Goal: Task Accomplishment & Management: Complete application form

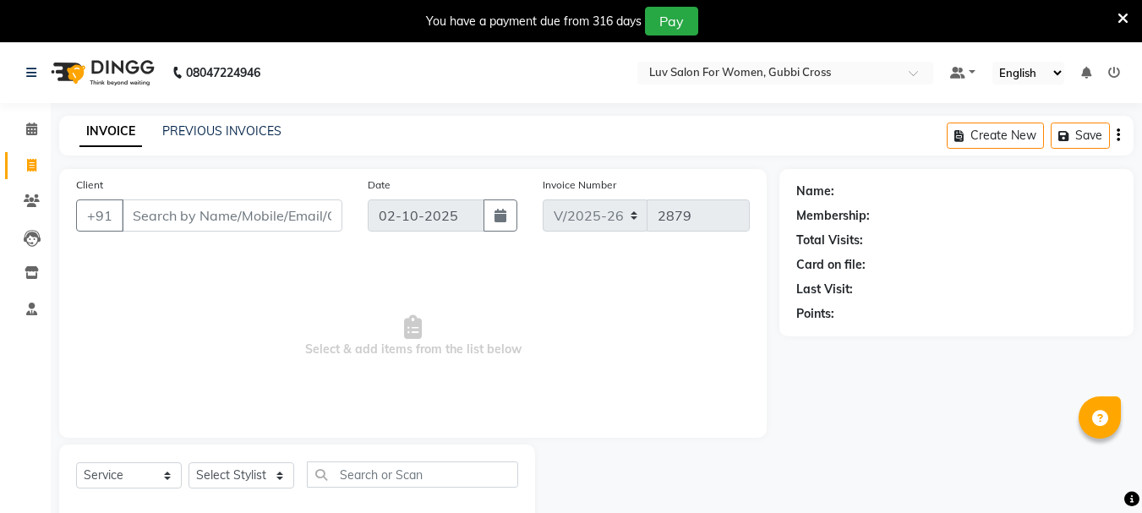
select select "7221"
select select "service"
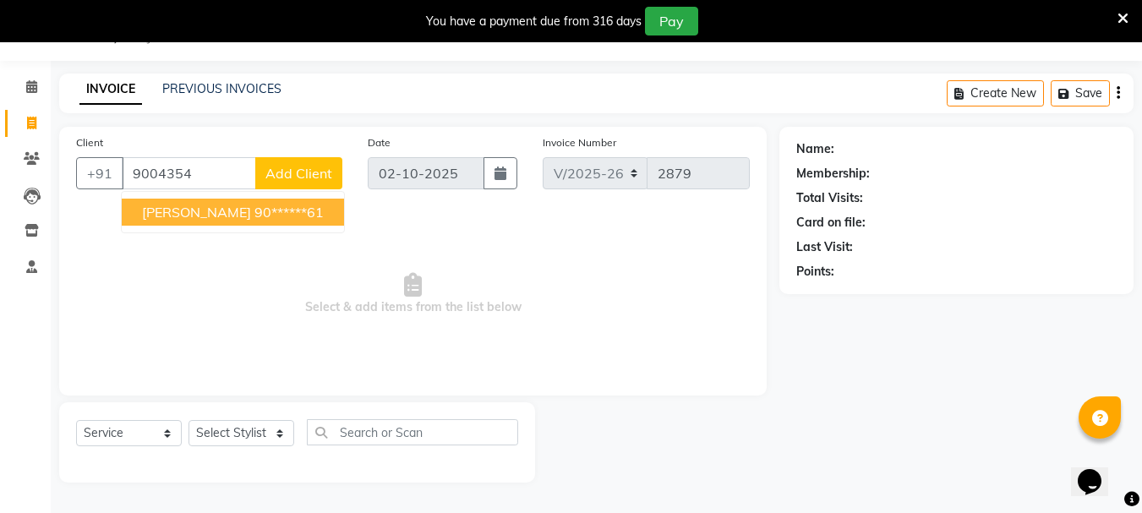
click at [254, 216] on ngb-highlight "90******61" at bounding box center [288, 212] width 69 height 17
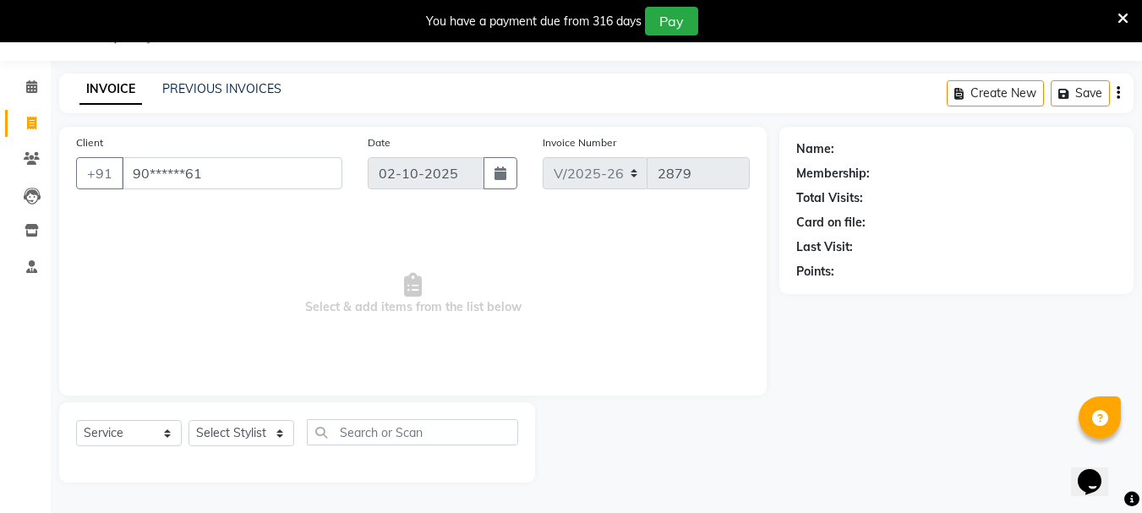
type input "90******61"
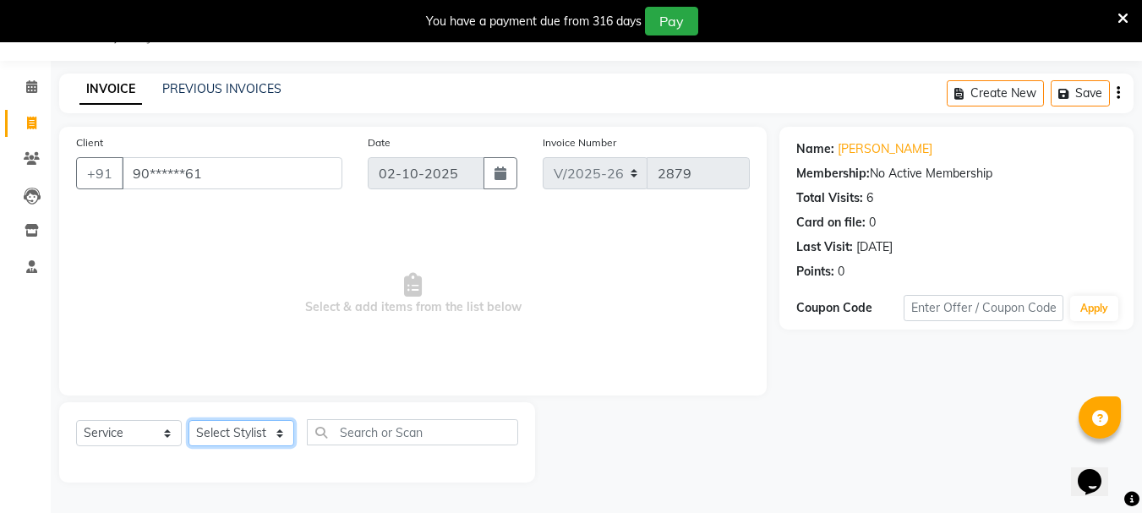
click at [220, 434] on select "Select Stylist [PERSON_NAME] Buati [PERSON_NAME] Hriatpuii [PERSON_NAME] Kimi L…" at bounding box center [241, 433] width 106 height 26
select select "64240"
click at [188, 420] on select "Select Stylist [PERSON_NAME] Buati [PERSON_NAME] Hriatpuii [PERSON_NAME] Kimi L…" at bounding box center [241, 433] width 106 height 26
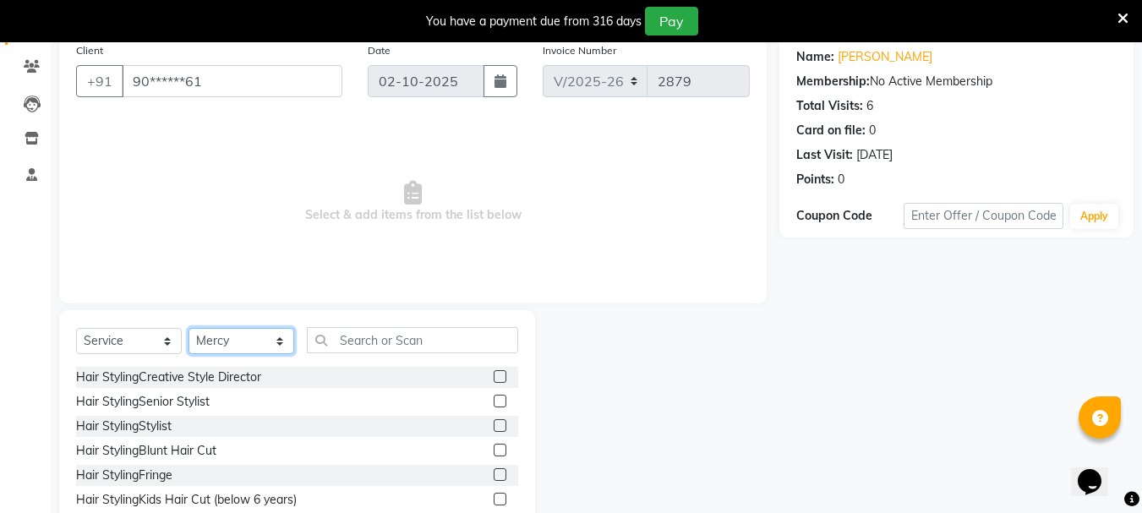
scroll to position [206, 0]
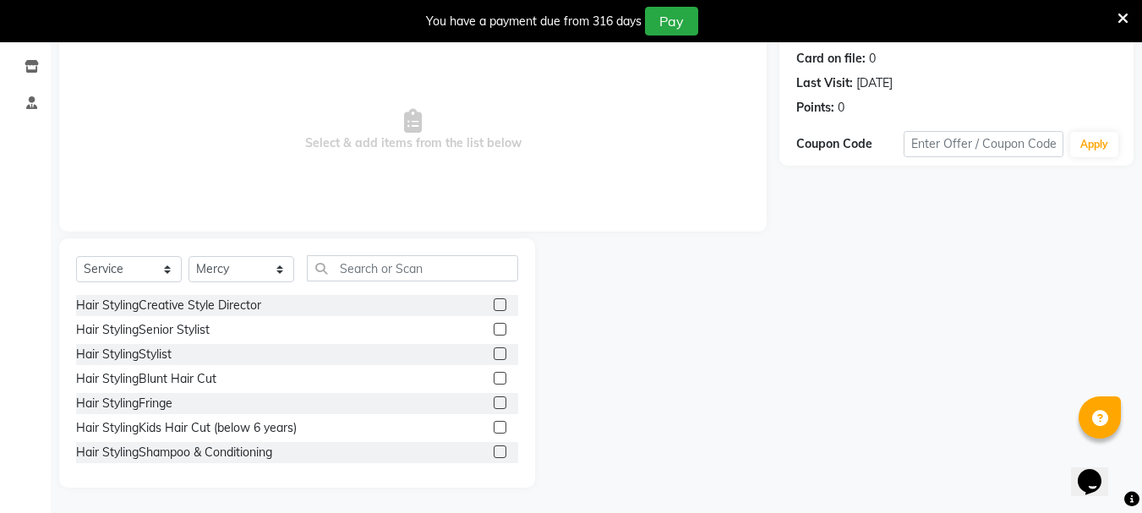
click at [494, 424] on label at bounding box center [500, 427] width 13 height 13
click at [494, 424] on input "checkbox" at bounding box center [499, 428] width 11 height 11
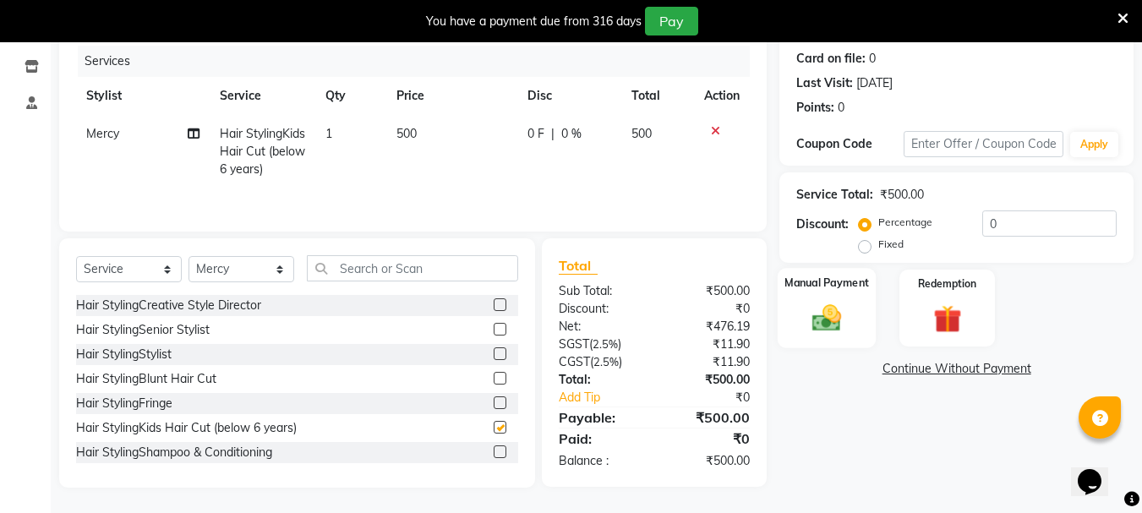
checkbox input "false"
click at [837, 320] on img at bounding box center [826, 318] width 47 height 34
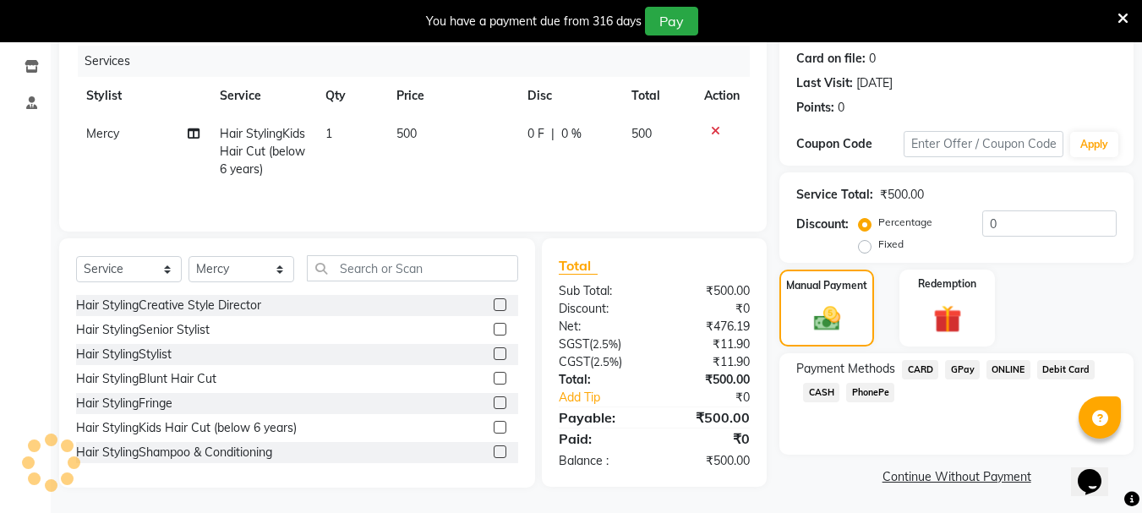
click at [958, 368] on span "GPay" at bounding box center [962, 369] width 35 height 19
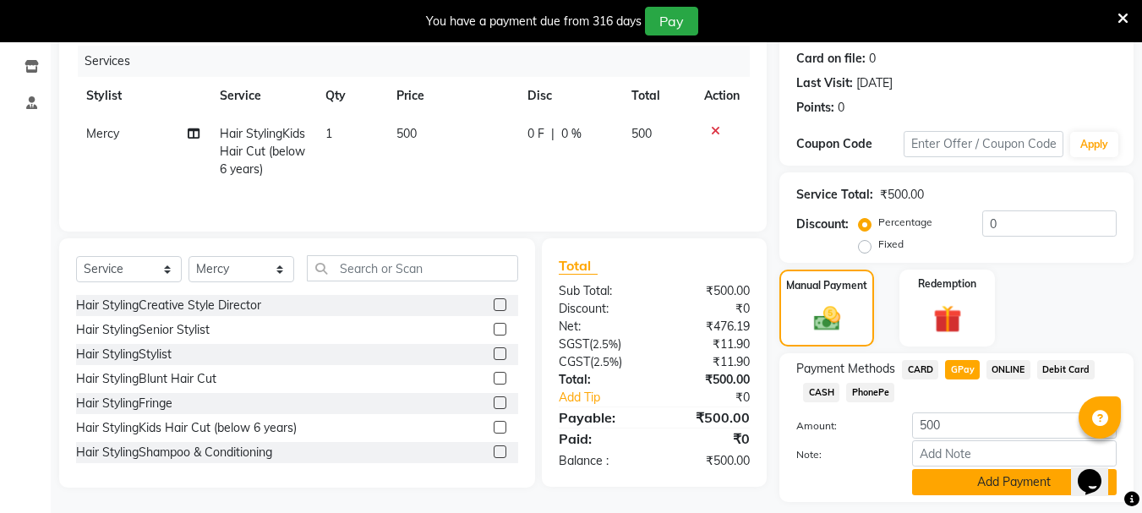
click at [957, 486] on button "Add Payment" at bounding box center [1014, 482] width 205 height 26
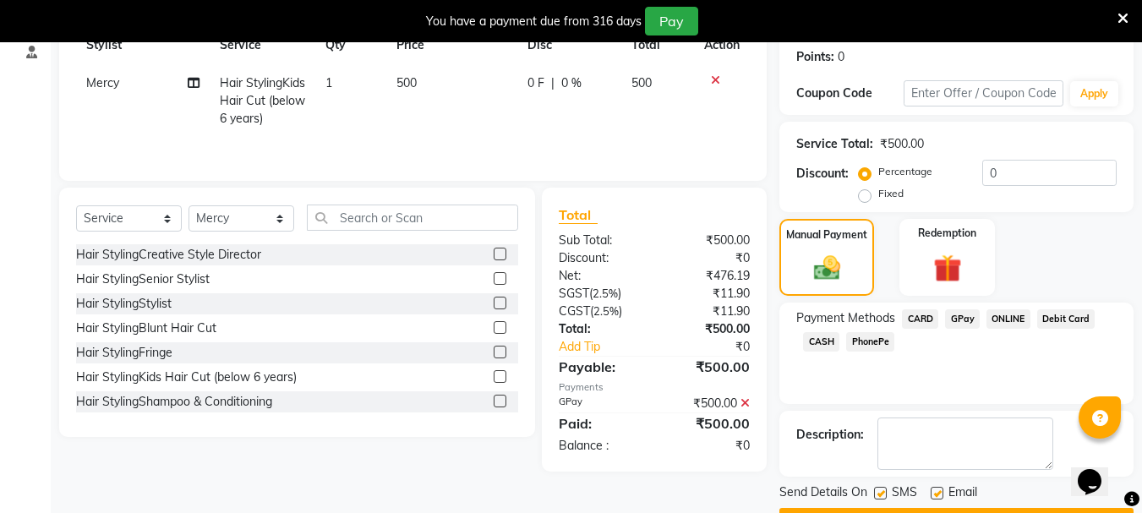
scroll to position [303, 0]
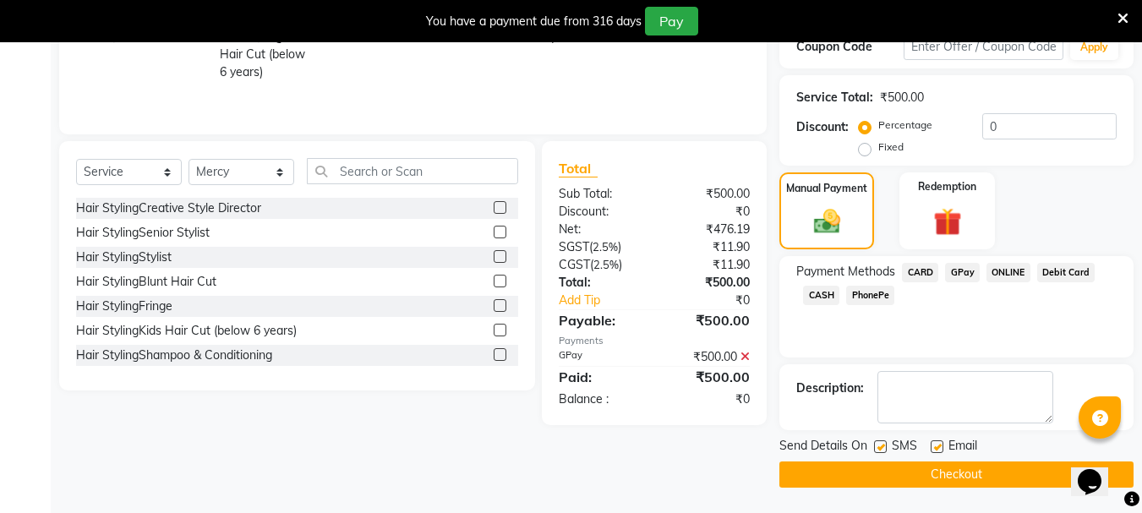
click at [949, 460] on div "Send Details On SMS Email Checkout" at bounding box center [956, 462] width 354 height 51
click at [949, 469] on button "Checkout" at bounding box center [956, 474] width 354 height 26
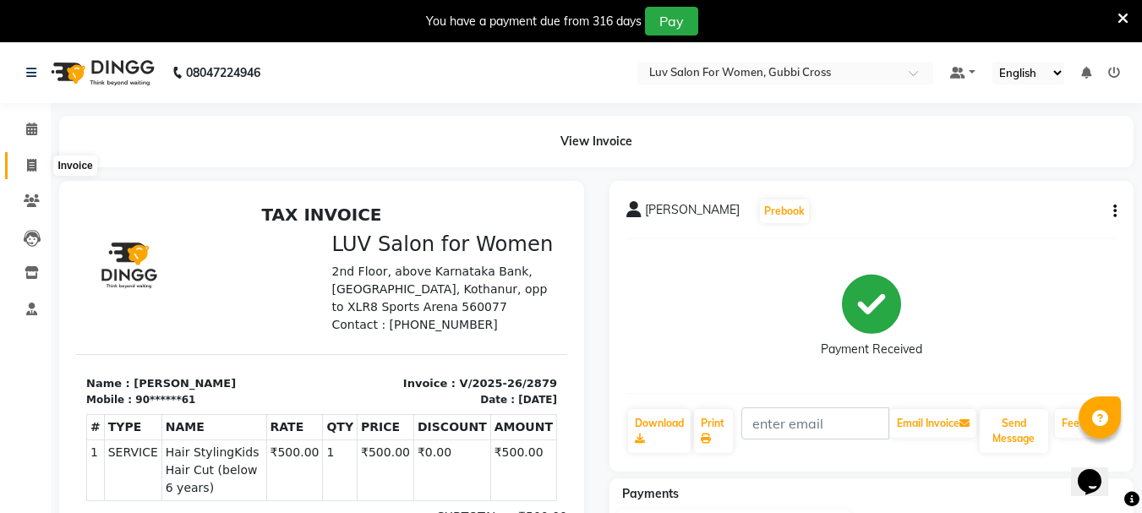
click at [36, 171] on icon at bounding box center [31, 165] width 9 height 13
select select "service"
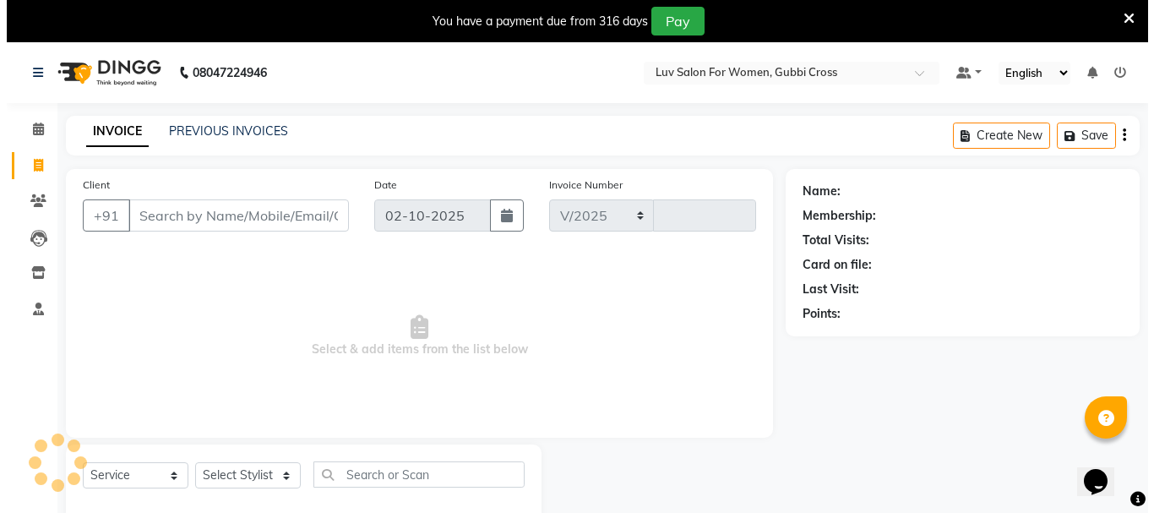
scroll to position [42, 0]
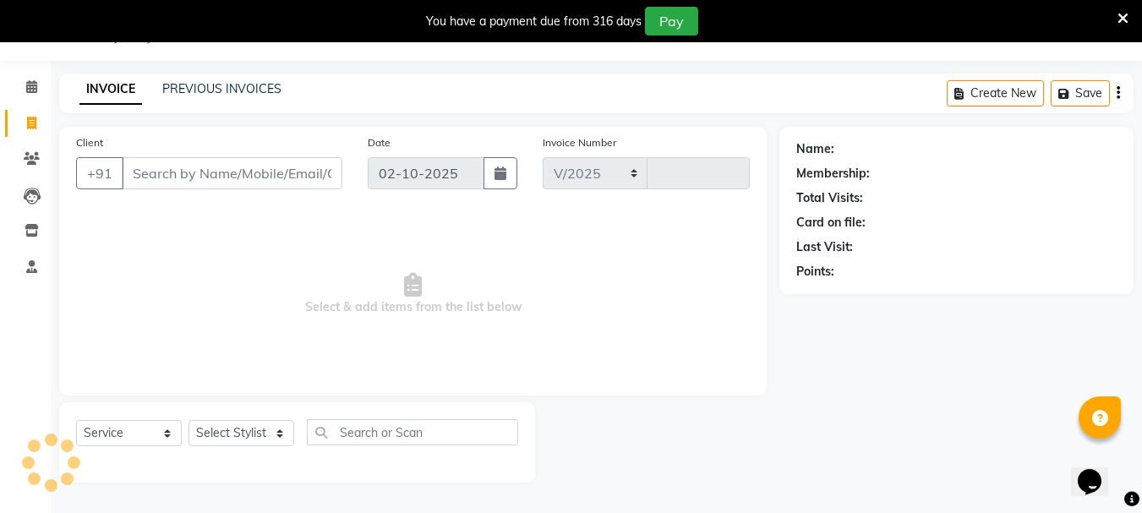
select select "7221"
type input "2880"
paste input "7259011563"
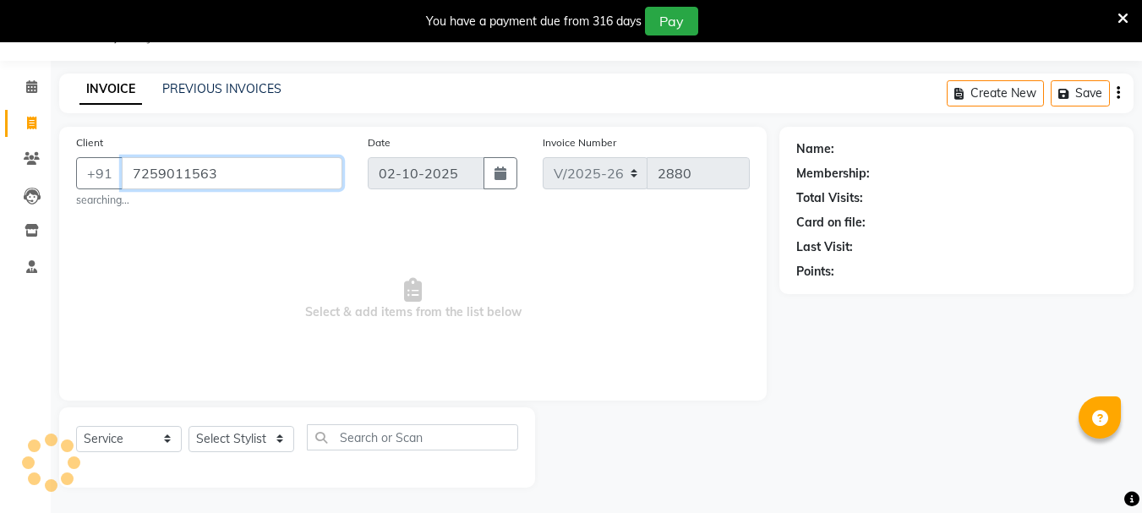
type input "7259011563"
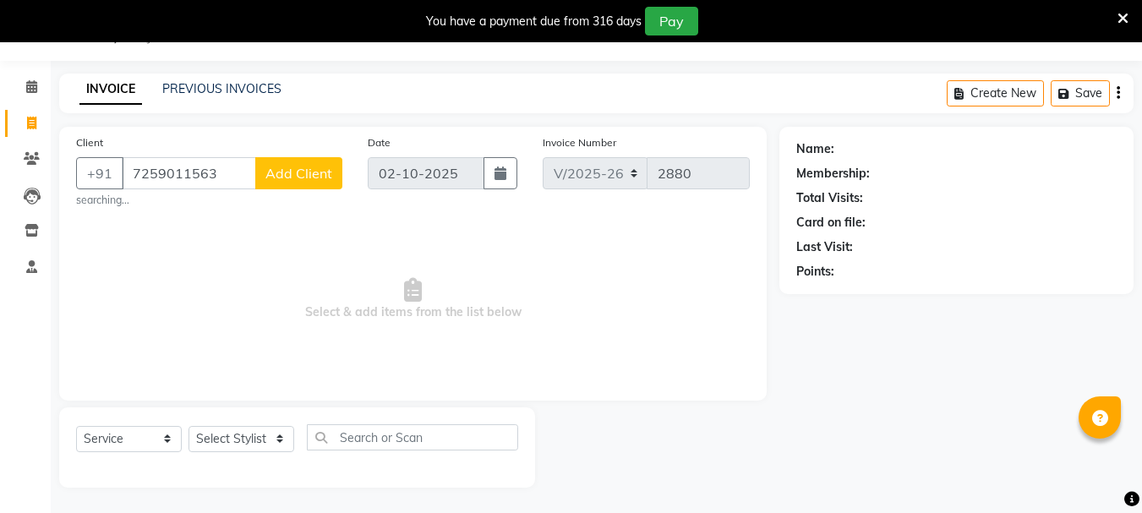
click at [281, 170] on span "Add Client" at bounding box center [298, 173] width 67 height 17
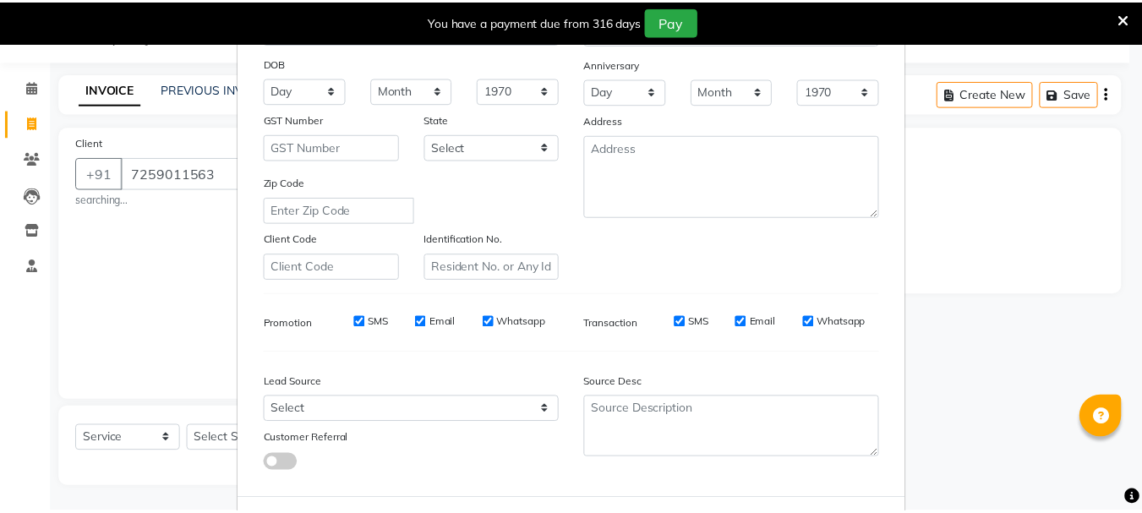
scroll to position [267, 0]
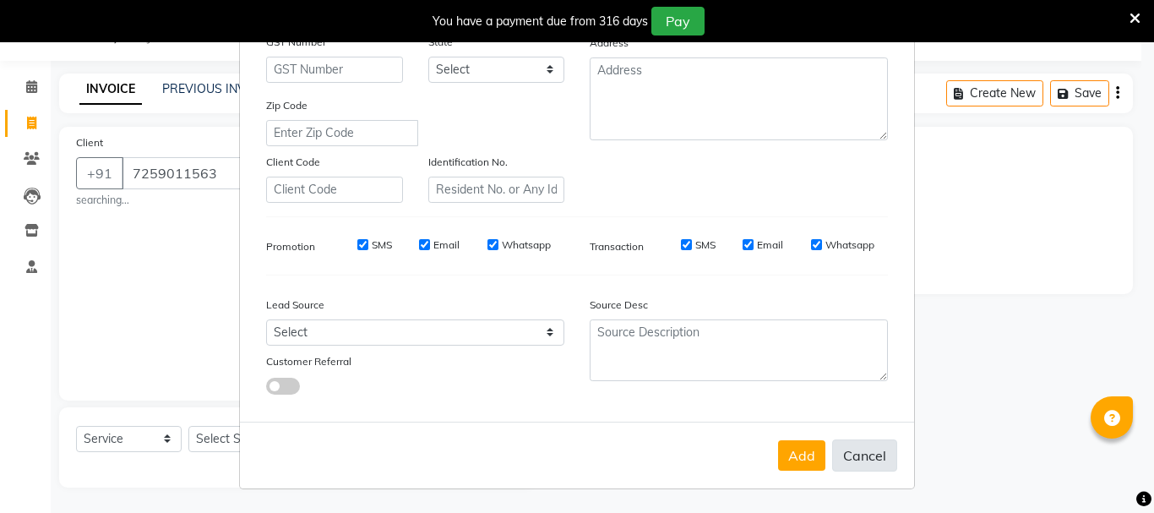
click at [861, 464] on button "Cancel" at bounding box center [864, 455] width 65 height 32
select select
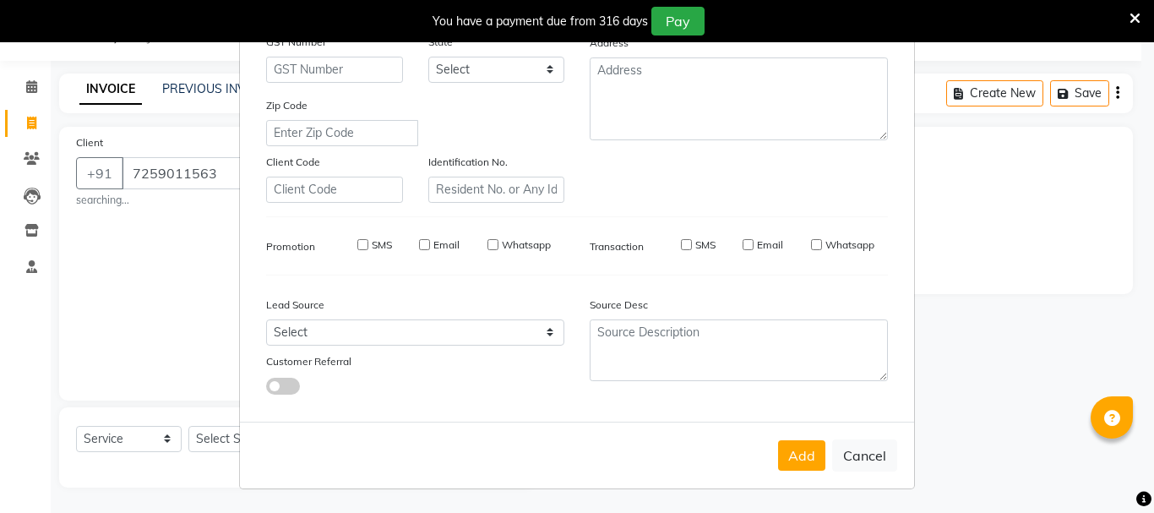
select select
checkbox input "false"
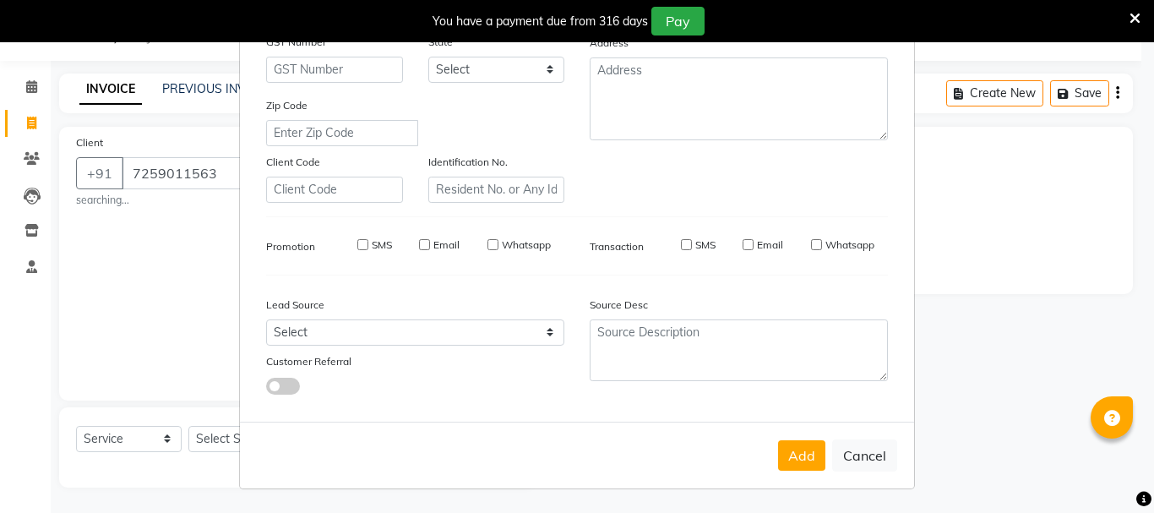
checkbox input "false"
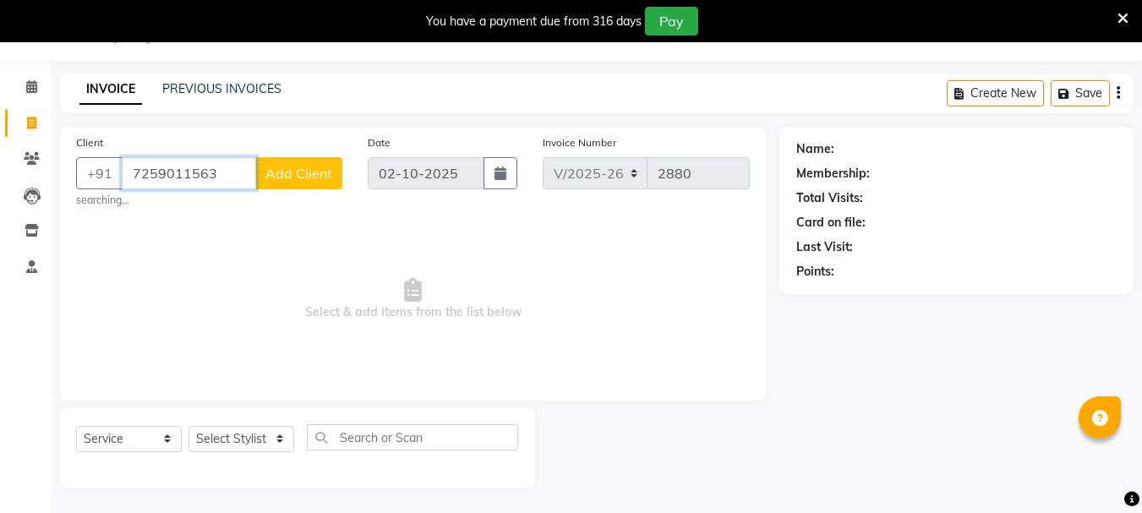
drag, startPoint x: 237, startPoint y: 183, endPoint x: 241, endPoint y: 171, distance: 13.1
click at [239, 180] on input "7259011563" at bounding box center [189, 173] width 134 height 32
type input "7"
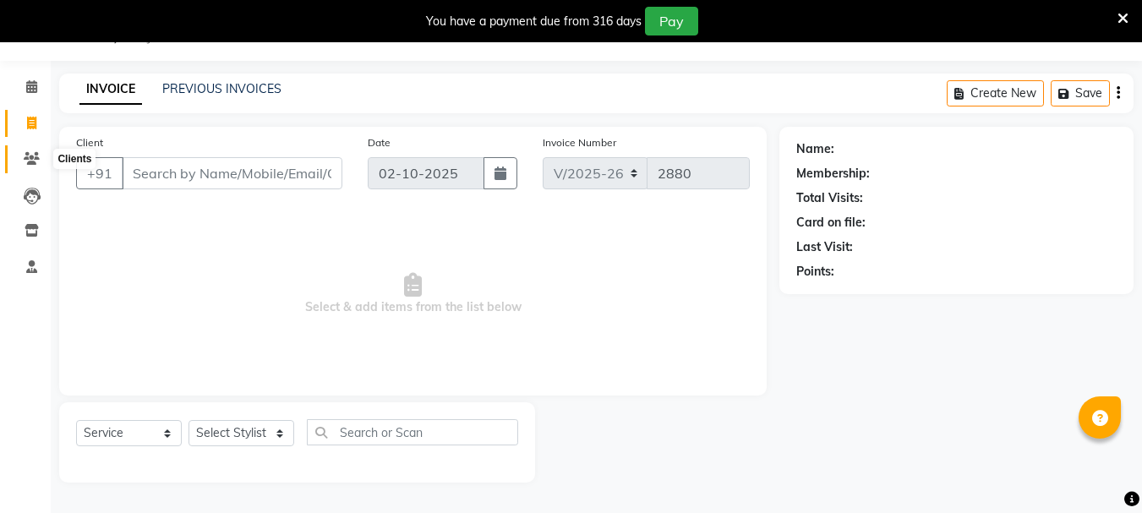
click at [41, 157] on span at bounding box center [32, 159] width 30 height 19
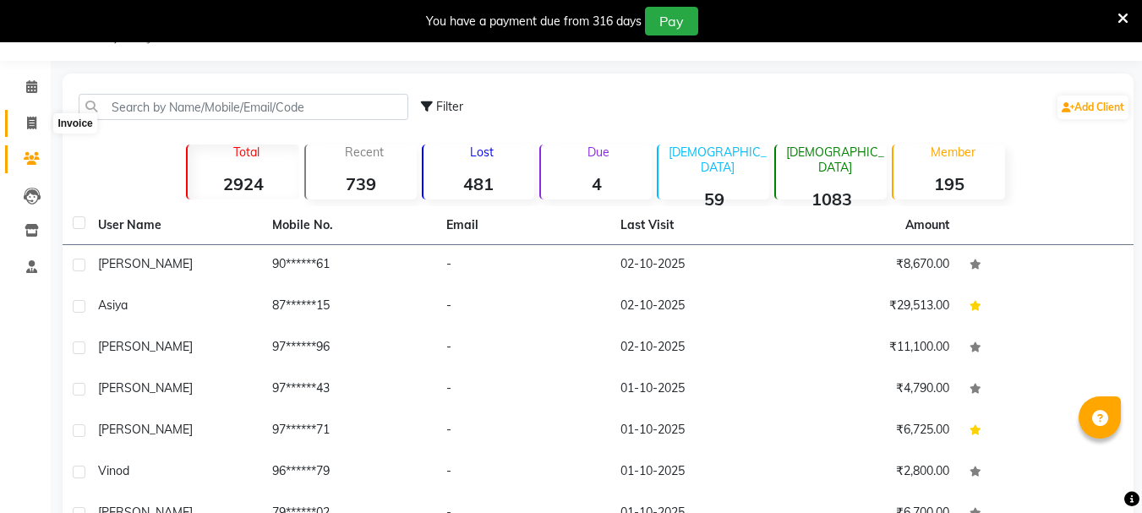
click at [31, 119] on icon at bounding box center [31, 123] width 9 height 13
select select "service"
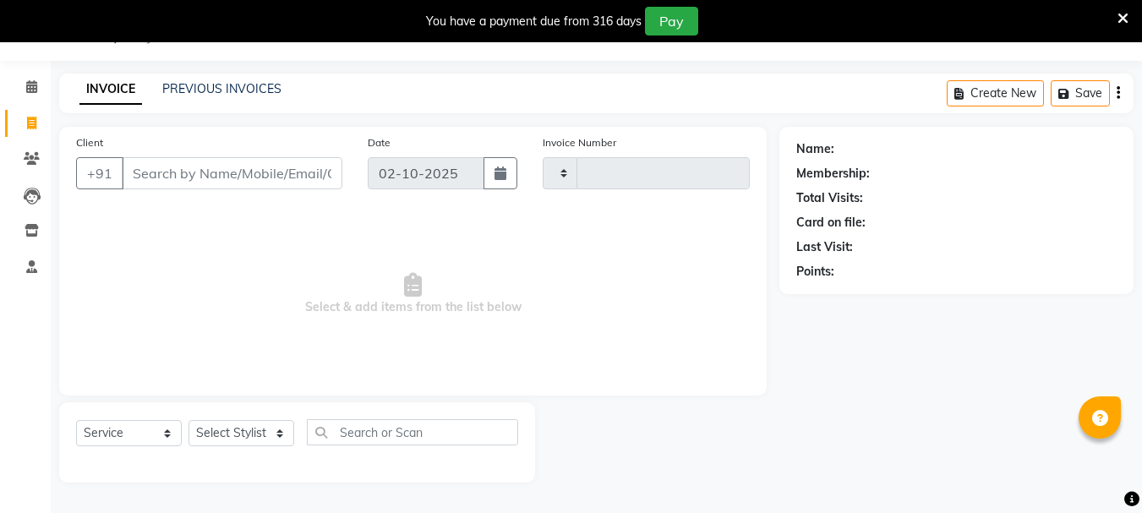
type input "2880"
select select "7221"
paste input "7259011563"
type input "7259011563"
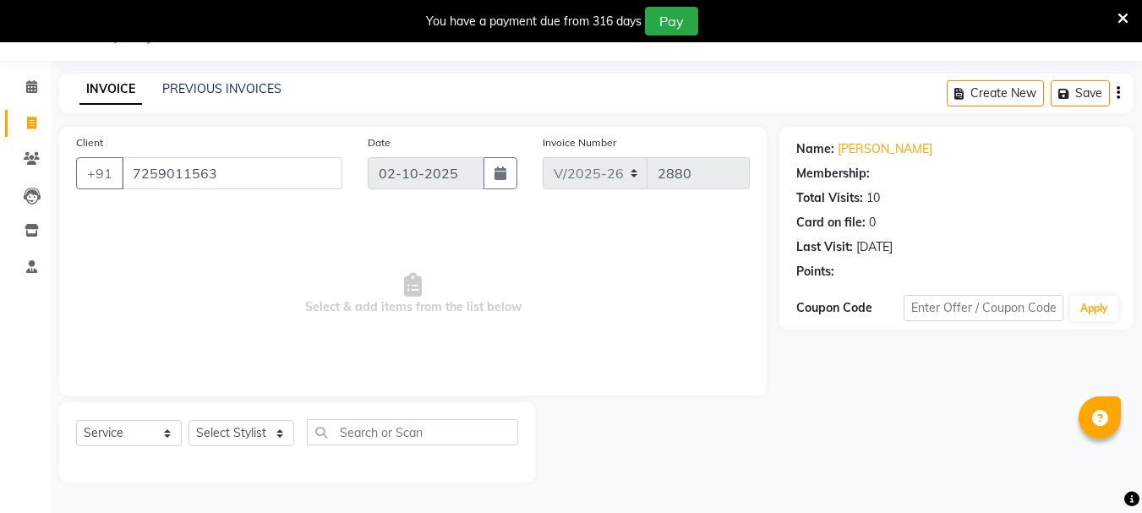
select select "1: Object"
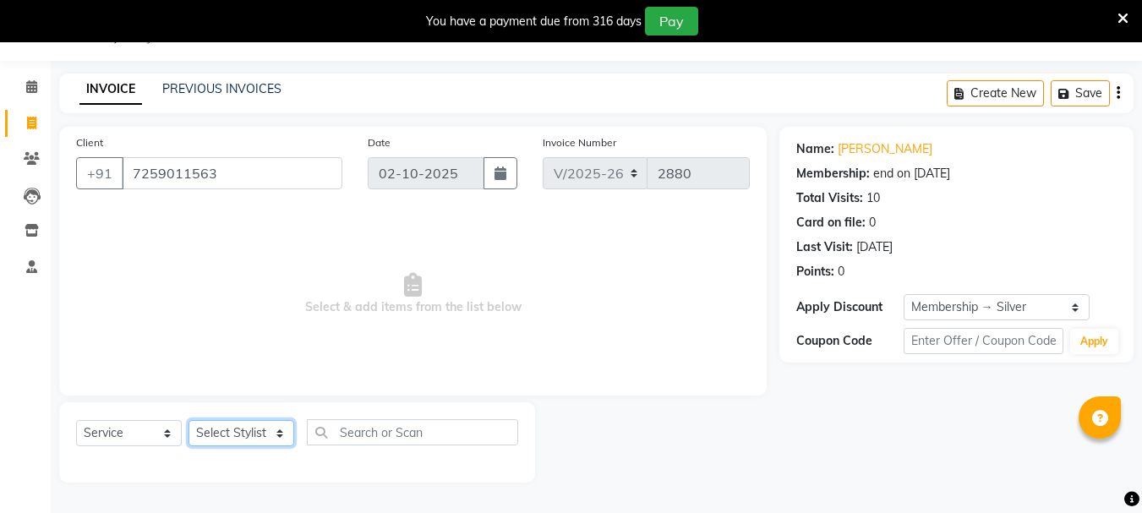
click at [237, 434] on select "Select Stylist [PERSON_NAME] Buati [PERSON_NAME] Hriatpuii [PERSON_NAME] Kimi L…" at bounding box center [241, 433] width 106 height 26
select select "64247"
click at [188, 420] on select "Select Stylist [PERSON_NAME] Buati [PERSON_NAME] Hriatpuii [PERSON_NAME] Kimi L…" at bounding box center [241, 433] width 106 height 26
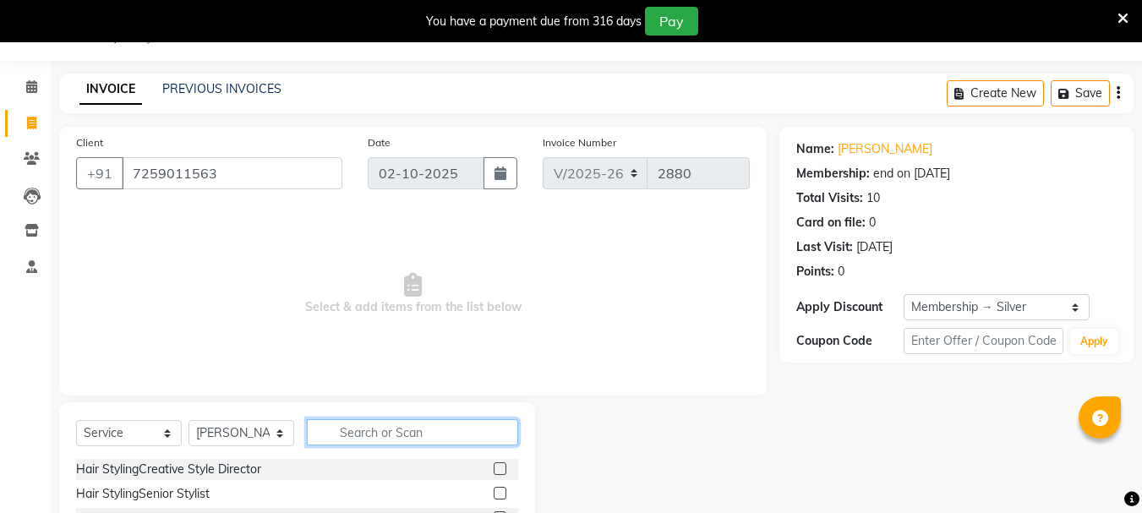
click at [382, 426] on input "text" at bounding box center [412, 432] width 211 height 26
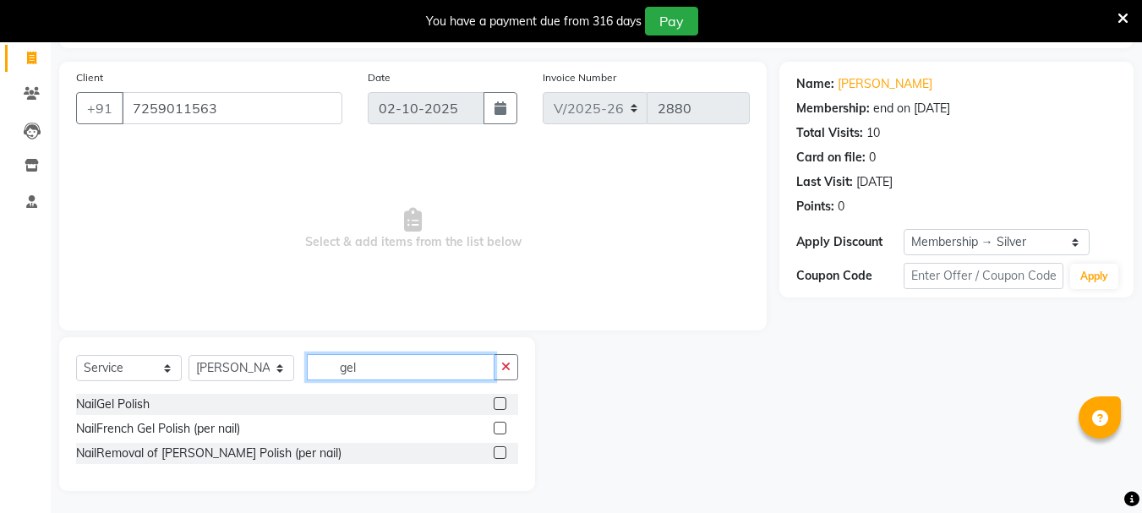
scroll to position [111, 0]
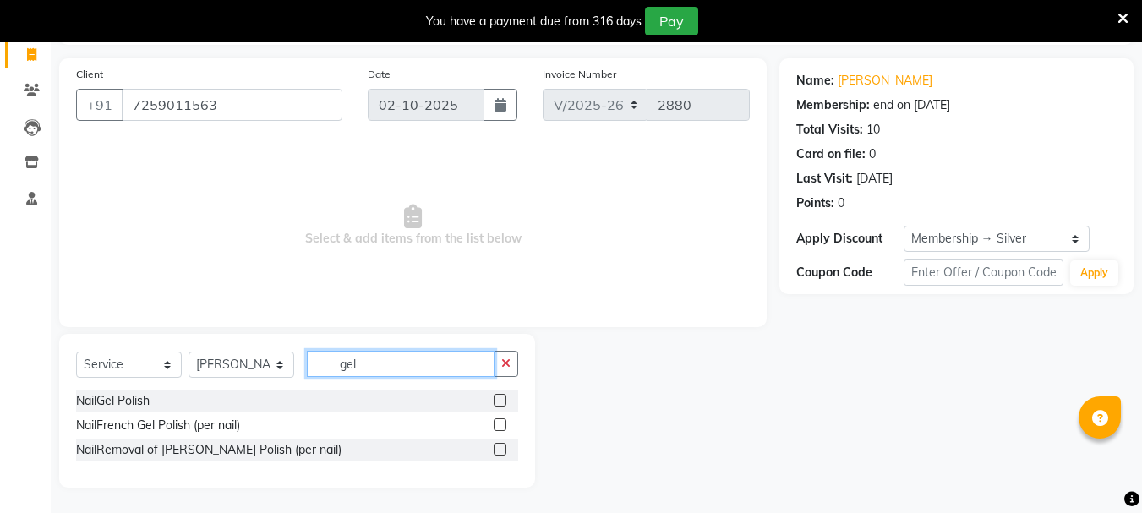
type input "gel"
click at [500, 399] on label at bounding box center [500, 400] width 13 height 13
click at [500, 399] on input "checkbox" at bounding box center [499, 401] width 11 height 11
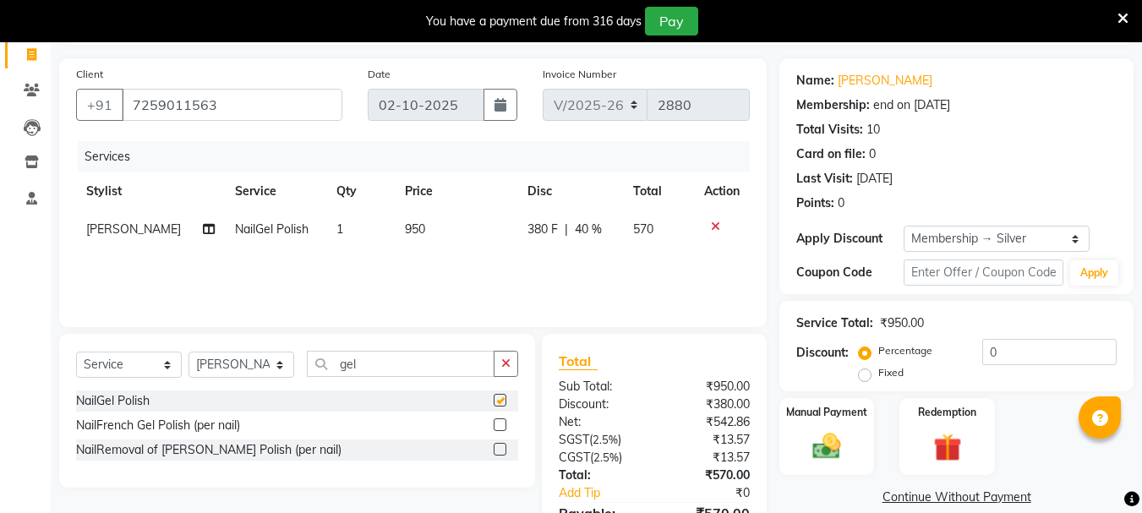
checkbox input "false"
click at [499, 446] on label at bounding box center [500, 449] width 13 height 13
click at [499, 446] on input "checkbox" at bounding box center [499, 450] width 11 height 11
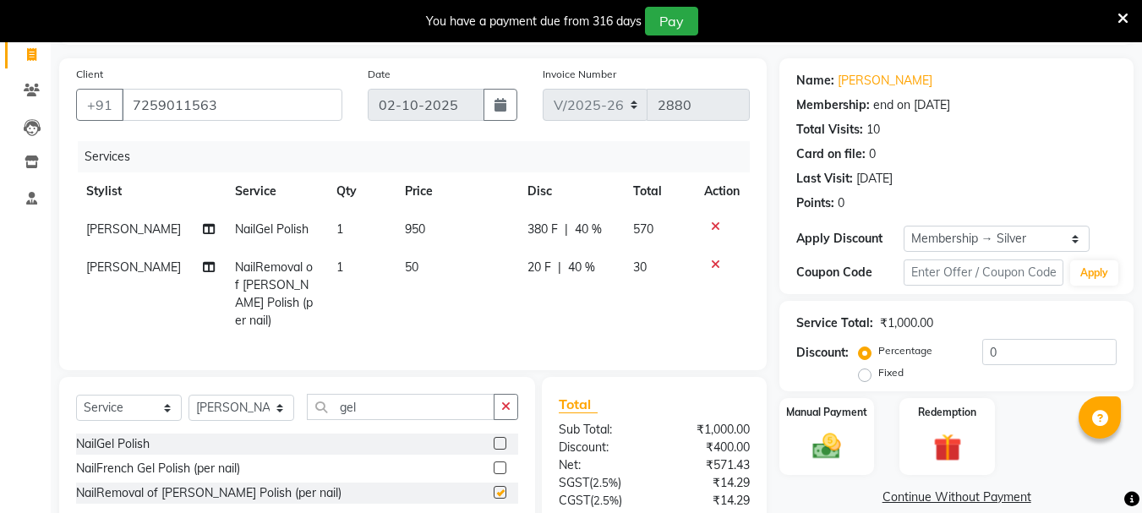
checkbox input "false"
click at [412, 279] on td "50" at bounding box center [456, 293] width 123 height 91
select select "64247"
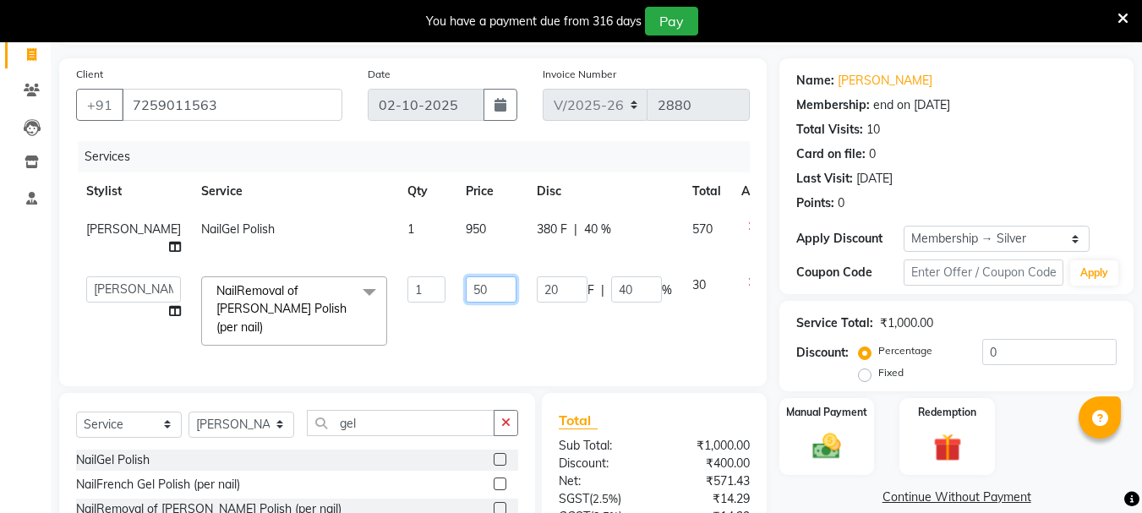
click at [466, 276] on input "50" at bounding box center [491, 289] width 51 height 26
type input "500"
click at [467, 286] on td "500" at bounding box center [491, 311] width 71 height 90
select select "64247"
click at [792, 450] on div "Manual Payment" at bounding box center [827, 436] width 99 height 80
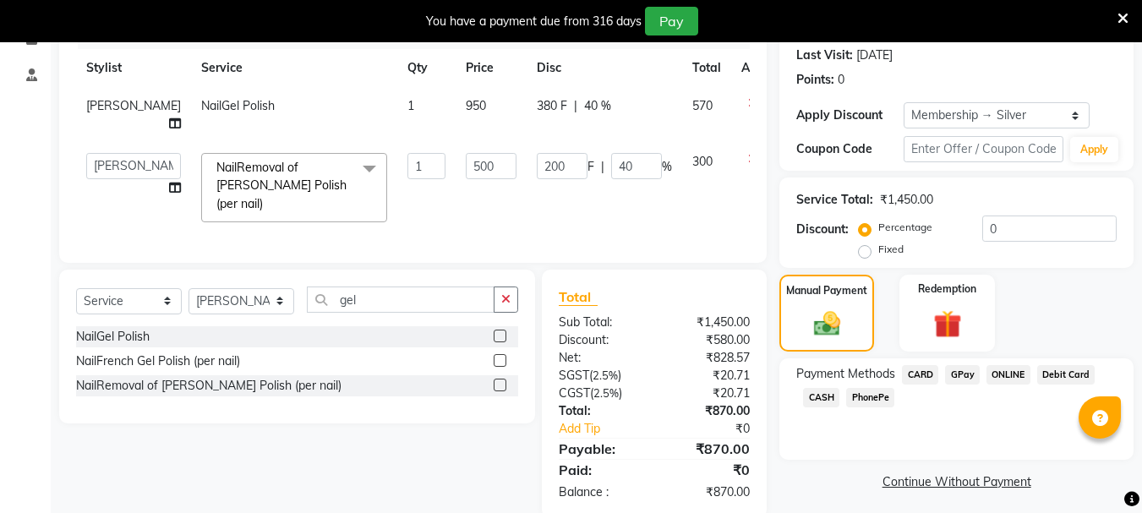
scroll to position [242, 0]
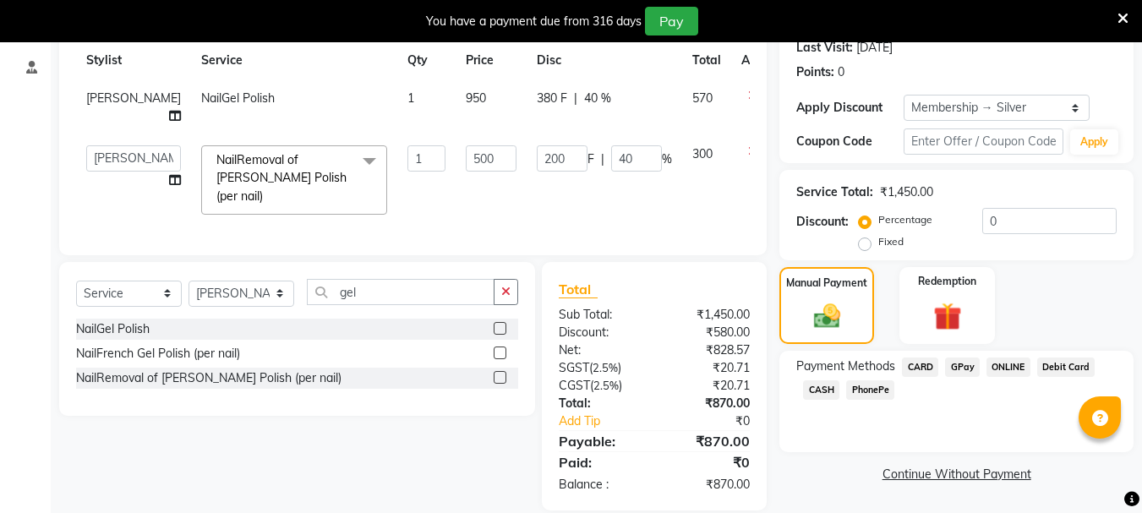
click at [960, 365] on span "GPay" at bounding box center [962, 366] width 35 height 19
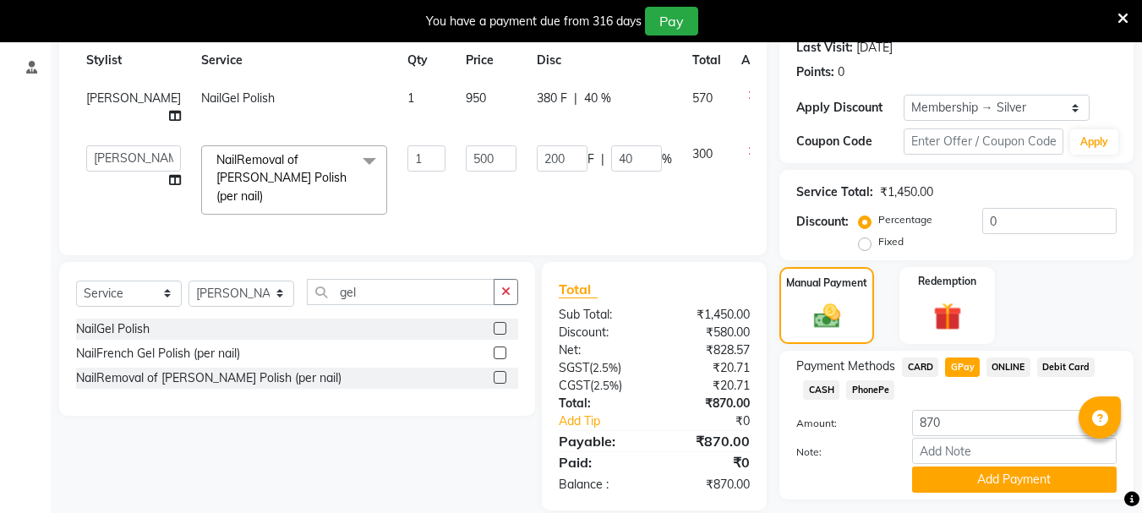
click at [926, 361] on span "CARD" at bounding box center [920, 366] width 36 height 19
click at [968, 483] on button "Add Payment" at bounding box center [1014, 480] width 205 height 26
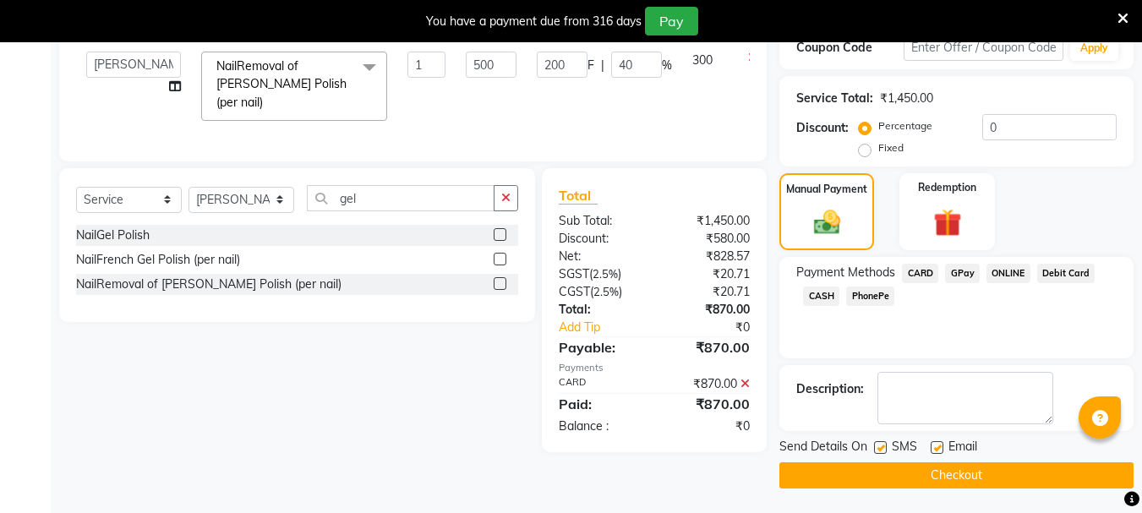
scroll to position [336, 0]
click at [968, 483] on button "Checkout" at bounding box center [956, 474] width 354 height 26
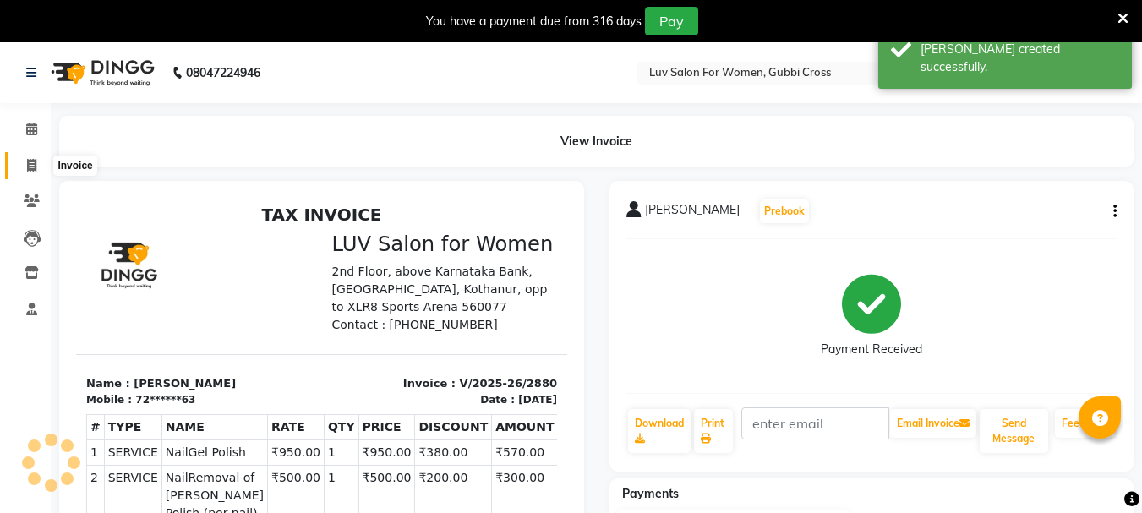
click at [41, 161] on span at bounding box center [32, 165] width 30 height 19
select select "service"
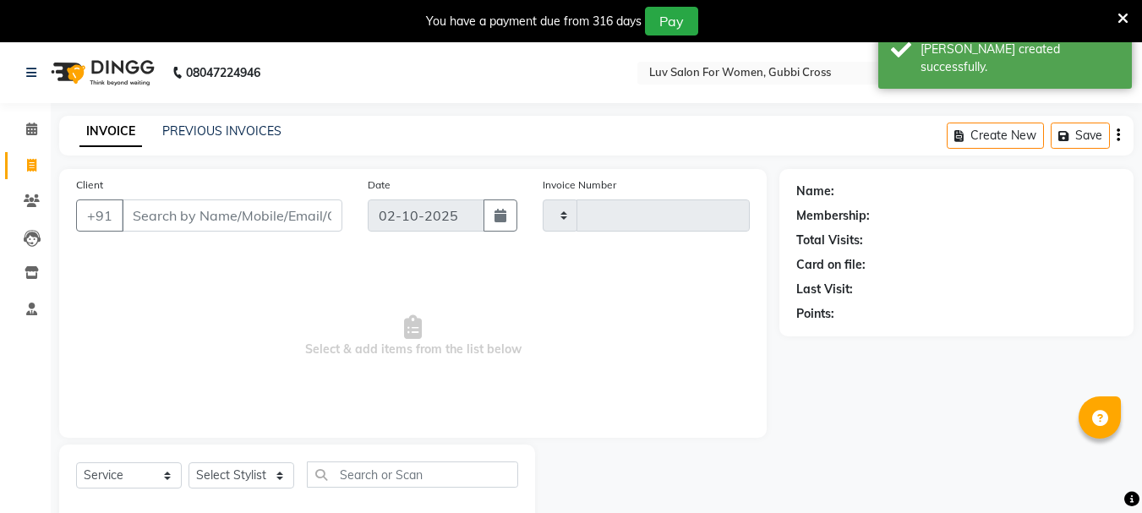
scroll to position [42, 0]
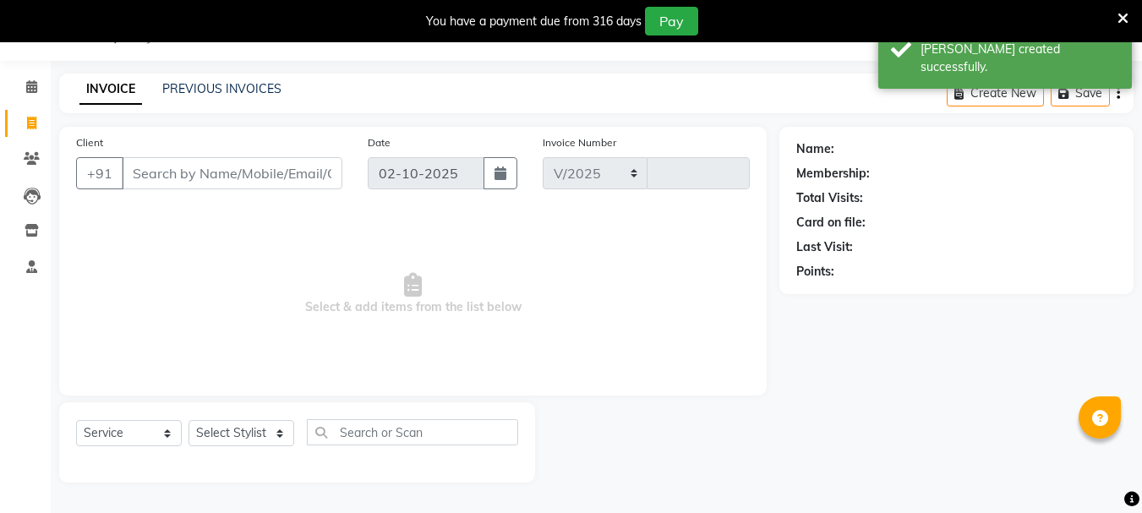
select select "7221"
type input "2881"
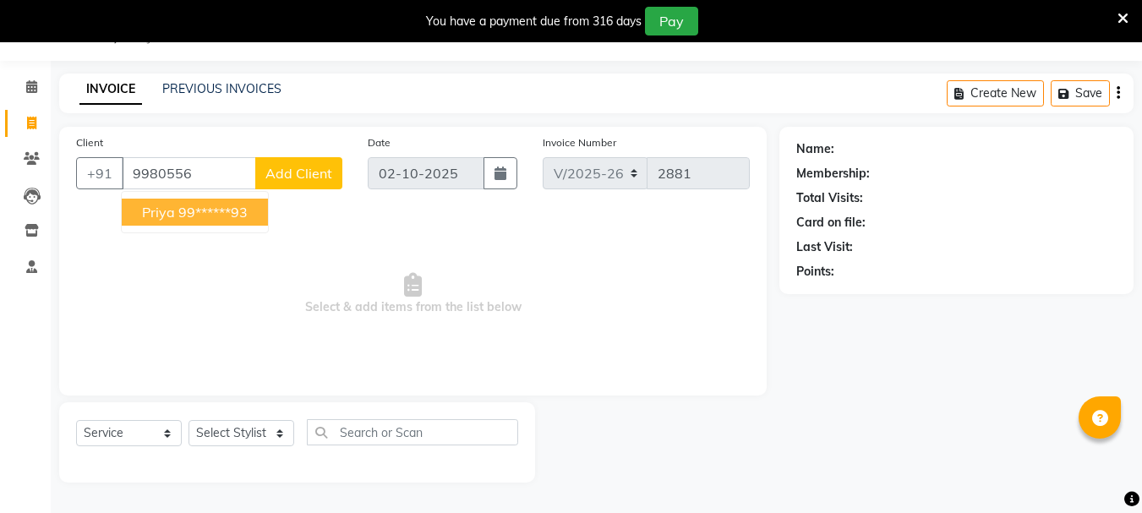
click at [192, 203] on button "Priya 99******93" at bounding box center [195, 212] width 146 height 27
type input "99******93"
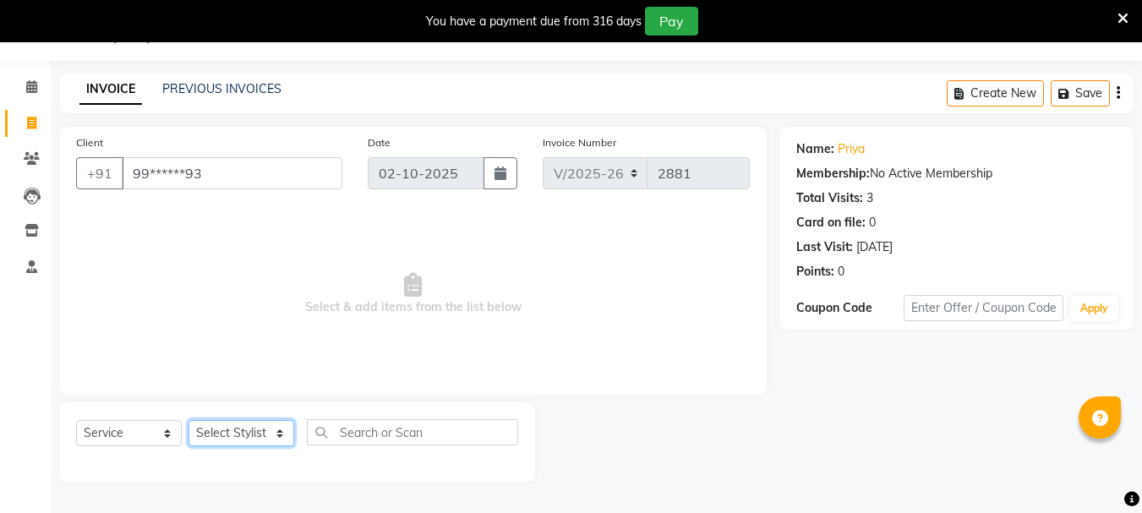
click at [205, 433] on select "Select Stylist [PERSON_NAME] Buati [PERSON_NAME] Hriatpuii [PERSON_NAME] Kimi L…" at bounding box center [241, 433] width 106 height 26
select select "64245"
click at [188, 420] on select "Select Stylist [PERSON_NAME] Buati [PERSON_NAME] Hriatpuii [PERSON_NAME] Kimi L…" at bounding box center [241, 433] width 106 height 26
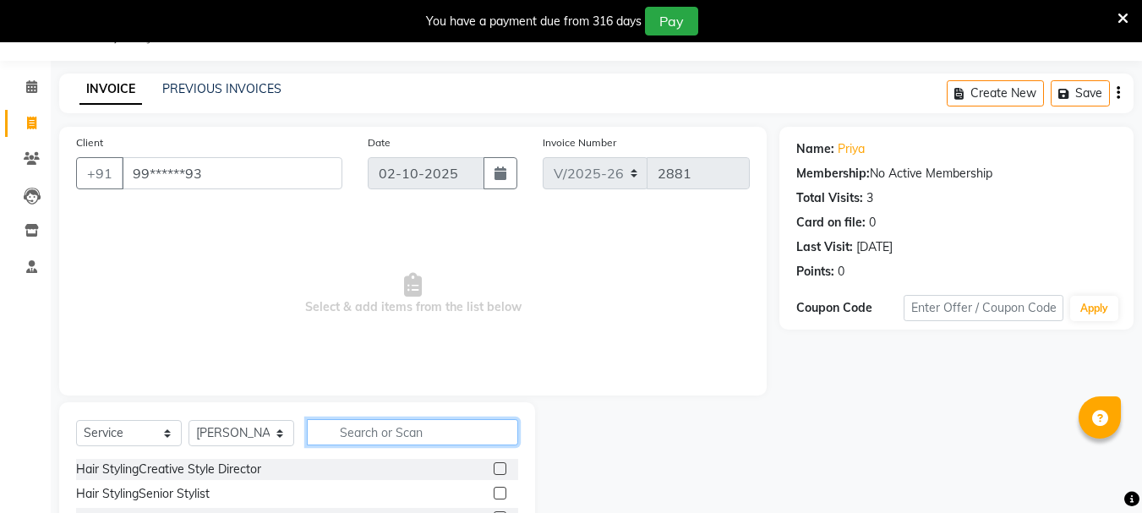
click at [379, 422] on input "text" at bounding box center [412, 432] width 211 height 26
click at [377, 434] on input "text" at bounding box center [412, 432] width 211 height 26
type input "sham"
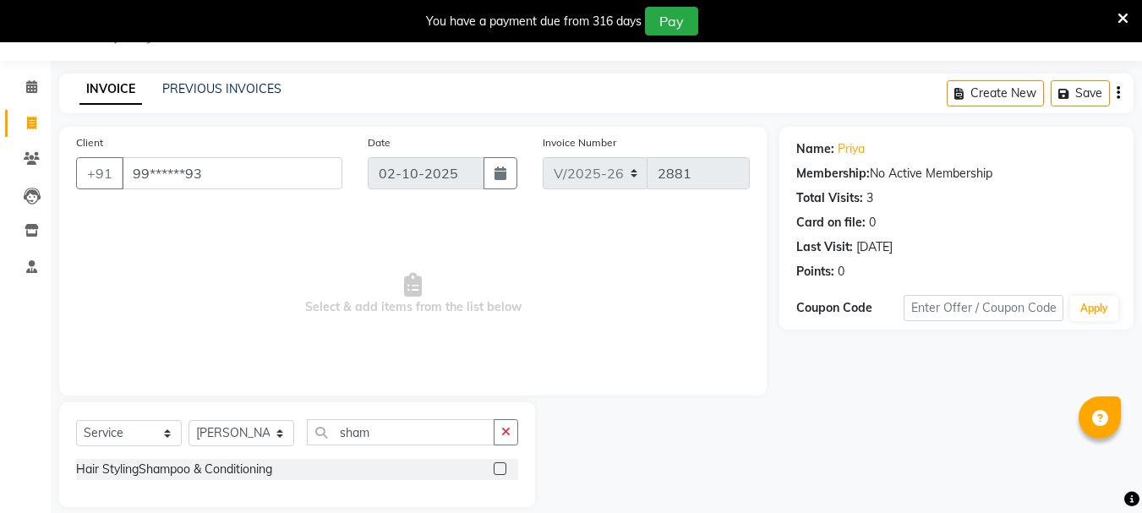
click at [501, 466] on label at bounding box center [500, 468] width 13 height 13
click at [501, 466] on input "checkbox" at bounding box center [499, 469] width 11 height 11
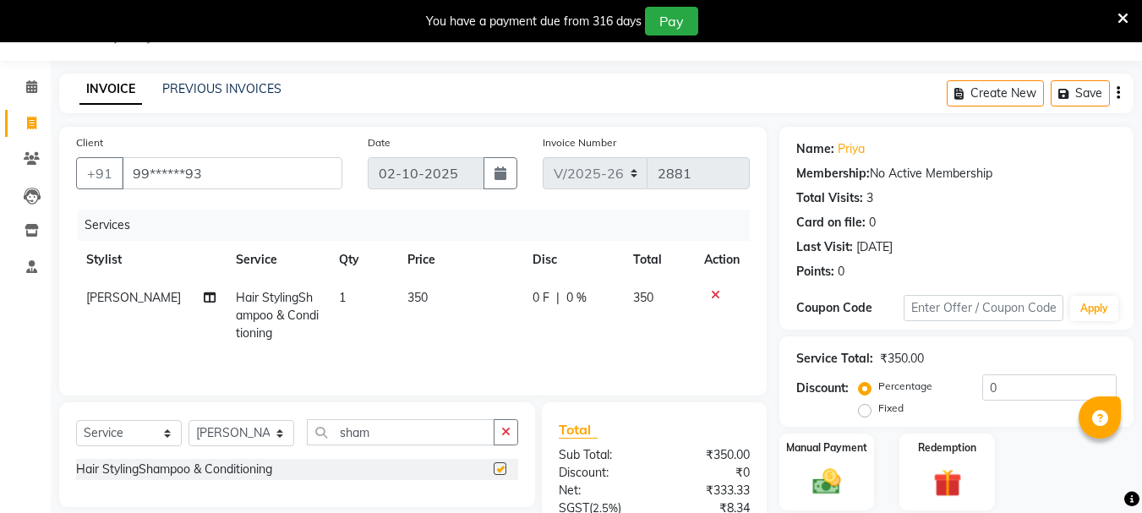
checkbox input "false"
drag, startPoint x: 231, startPoint y: 431, endPoint x: 232, endPoint y: 422, distance: 9.3
click at [231, 431] on select "Select Stylist [PERSON_NAME] Buati [PERSON_NAME] Hriatpuii [PERSON_NAME] Kimi L…" at bounding box center [241, 433] width 106 height 26
select select "64242"
click at [188, 420] on select "Select Stylist [PERSON_NAME] Buati [PERSON_NAME] Hriatpuii [PERSON_NAME] Kimi L…" at bounding box center [241, 433] width 106 height 26
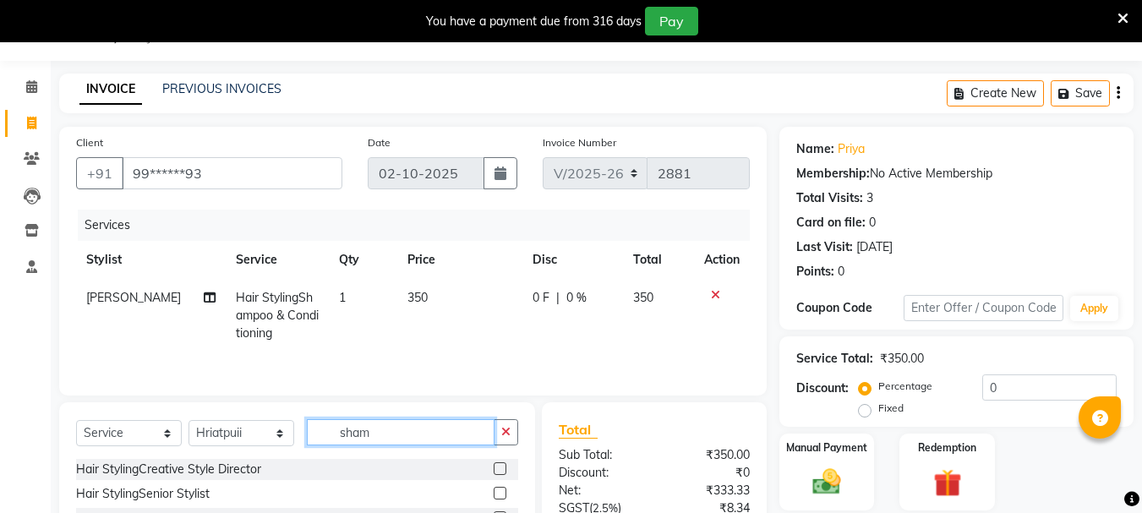
click at [390, 427] on input "sham" at bounding box center [401, 432] width 188 height 26
type input "s"
type input "blow"
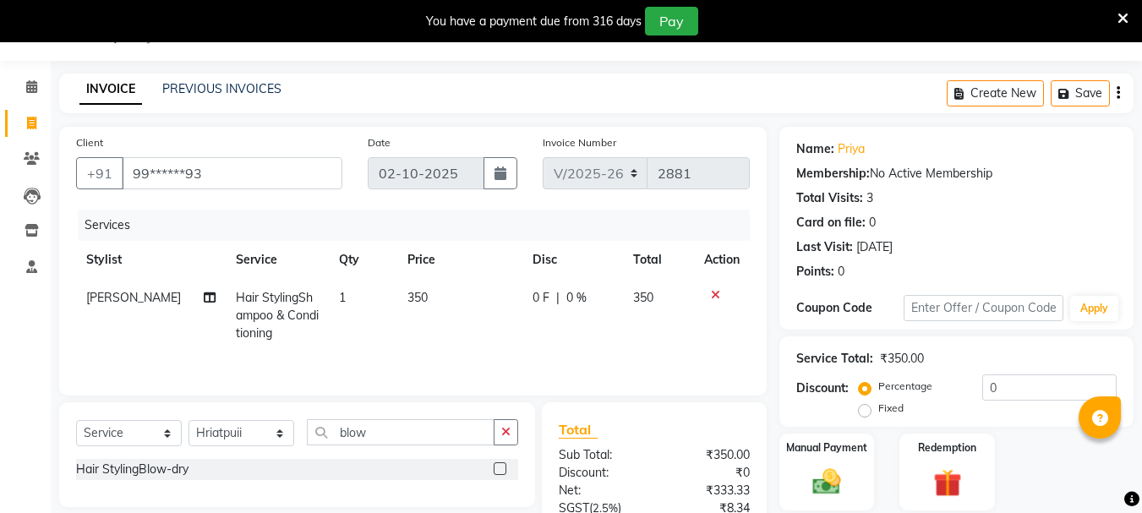
click at [499, 472] on label at bounding box center [500, 468] width 13 height 13
click at [499, 472] on input "checkbox" at bounding box center [499, 469] width 11 height 11
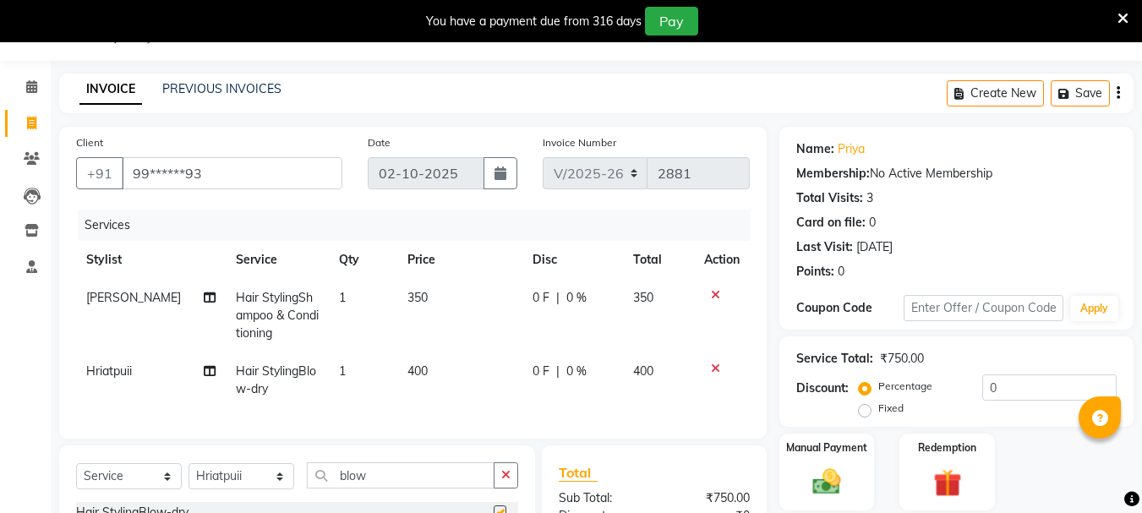
checkbox input "false"
click at [647, 379] on td "400" at bounding box center [659, 380] width 72 height 56
select select "64242"
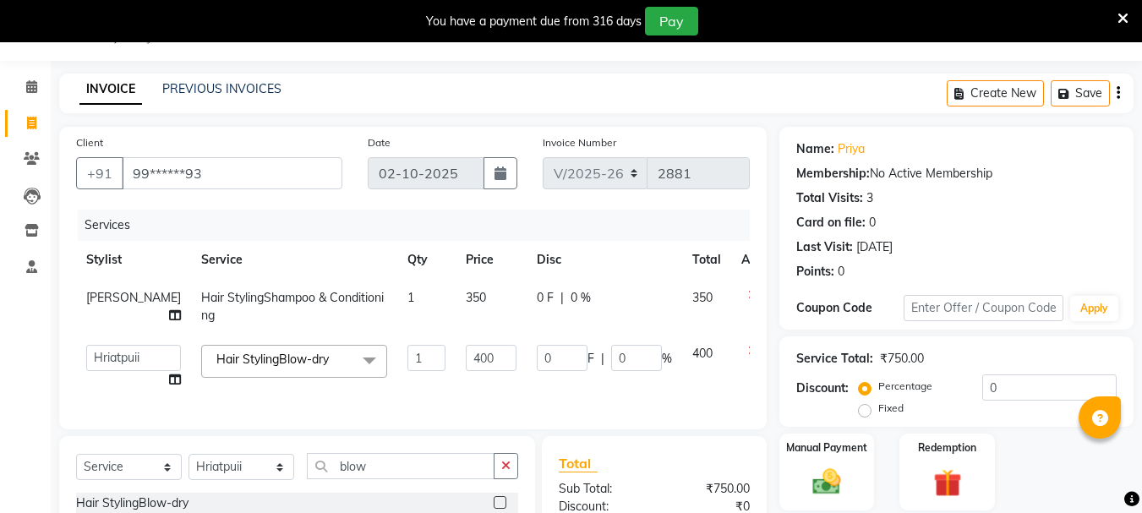
click at [531, 286] on td "0 F | 0 %" at bounding box center [605, 307] width 156 height 56
select select "64245"
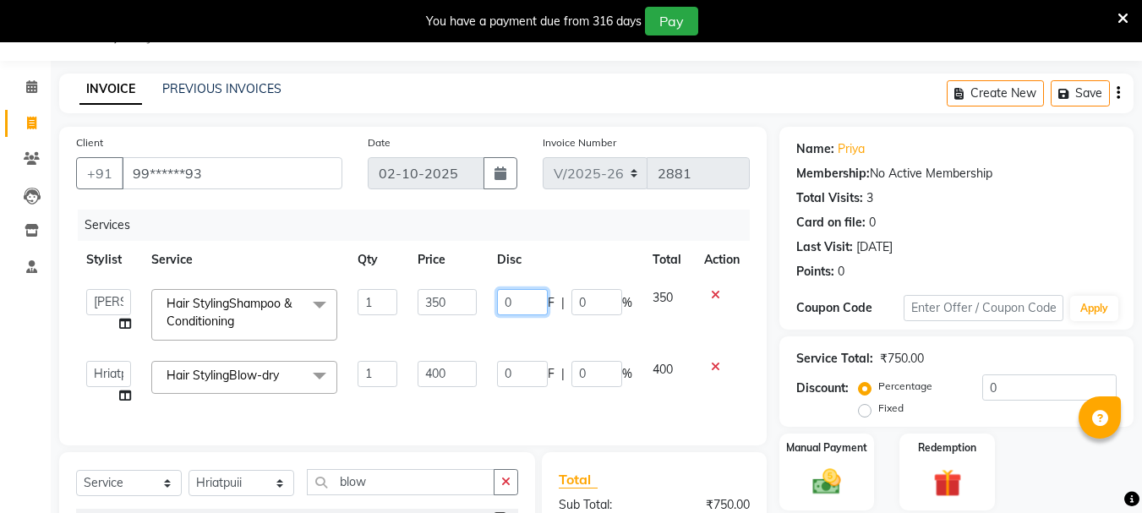
click at [525, 300] on input "0" at bounding box center [522, 302] width 51 height 26
type input "1"
type input "200"
click at [518, 352] on td "0 F | 0 %" at bounding box center [565, 383] width 156 height 64
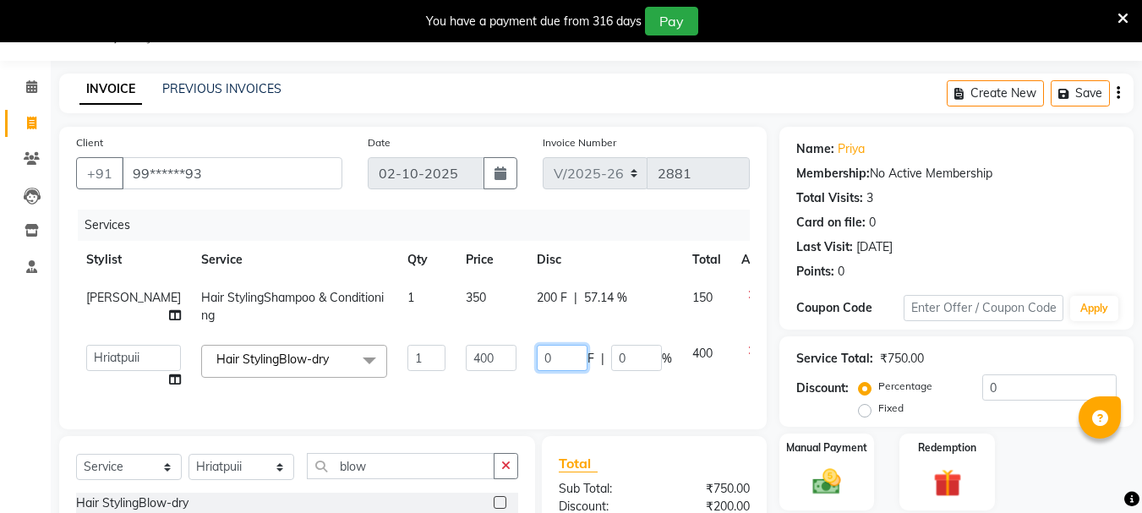
click at [537, 359] on input "0" at bounding box center [562, 358] width 51 height 26
type input "50"
click at [569, 393] on td "50 F | 0 %" at bounding box center [605, 367] width 156 height 64
select select "64242"
click at [527, 297] on td "200 F | 57.14 %" at bounding box center [605, 307] width 156 height 56
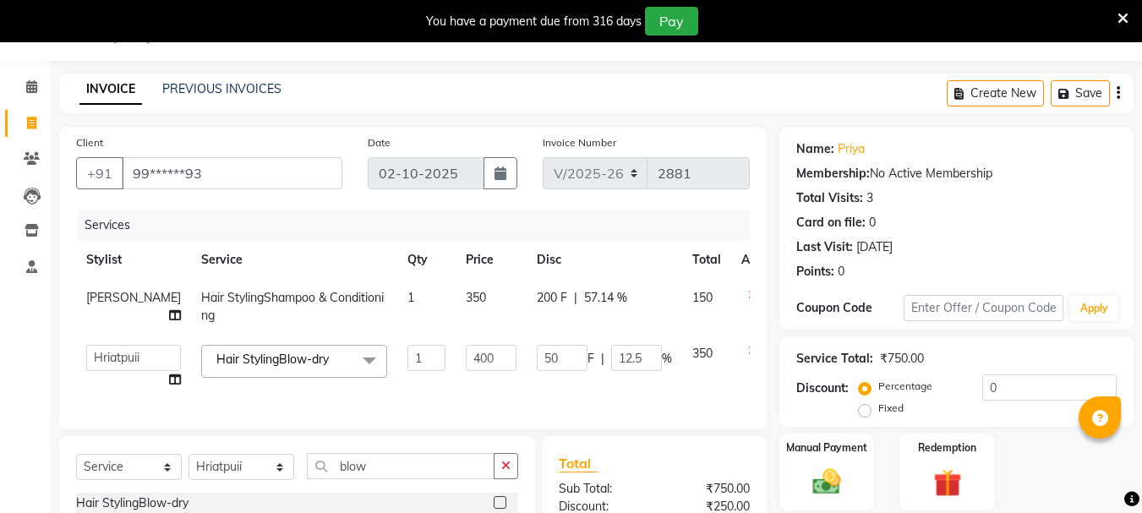
select select "64245"
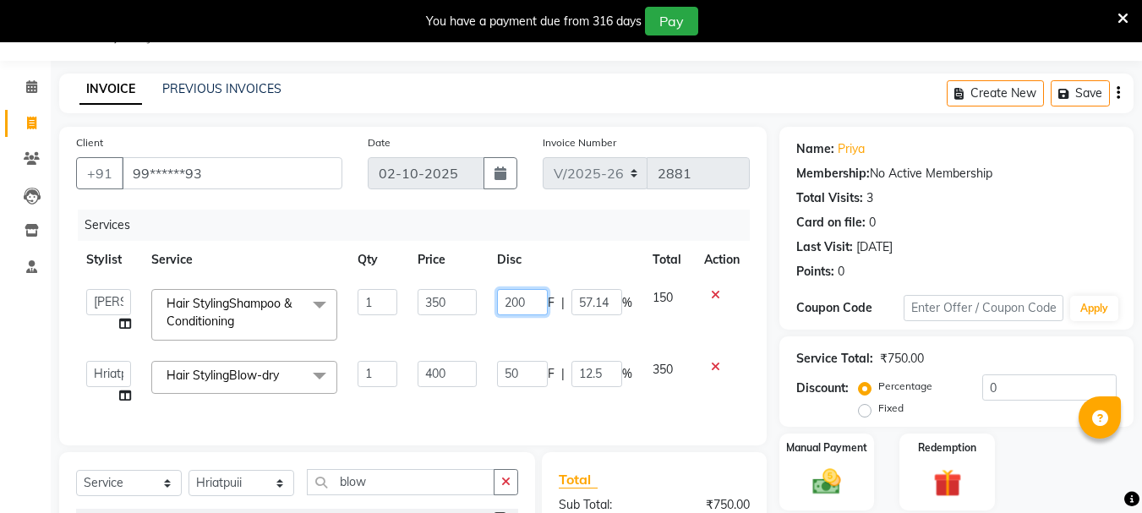
click at [529, 299] on input "200" at bounding box center [522, 302] width 51 height 26
type input "2"
type input "150"
click at [536, 337] on tbody "[PERSON_NAME] Buati Deepa [PERSON_NAME] Hriatpuii [PERSON_NAME] Kimi LUV Salon …" at bounding box center [413, 347] width 674 height 136
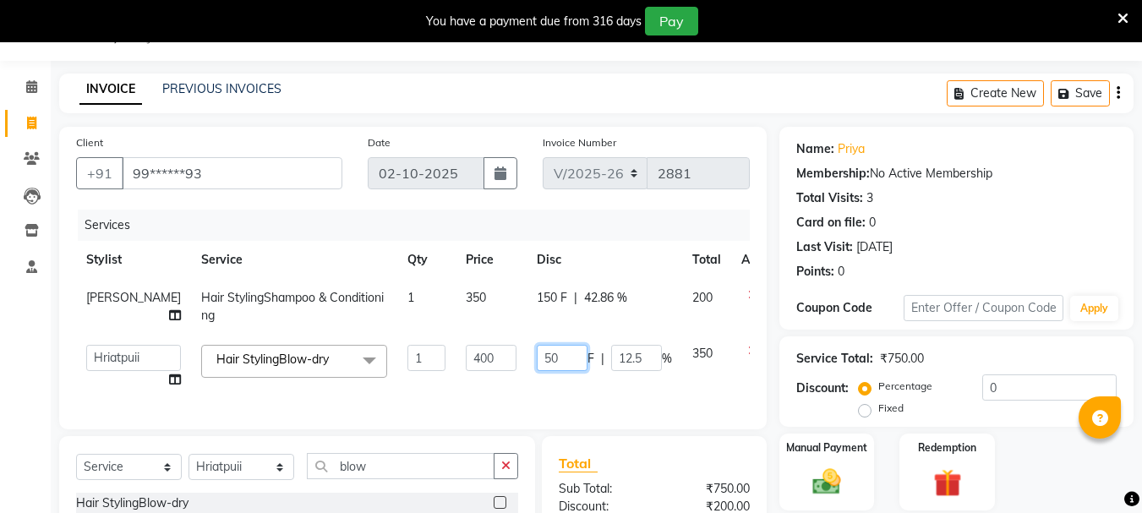
click at [537, 353] on input "50" at bounding box center [562, 358] width 51 height 26
type input "5"
type input "100"
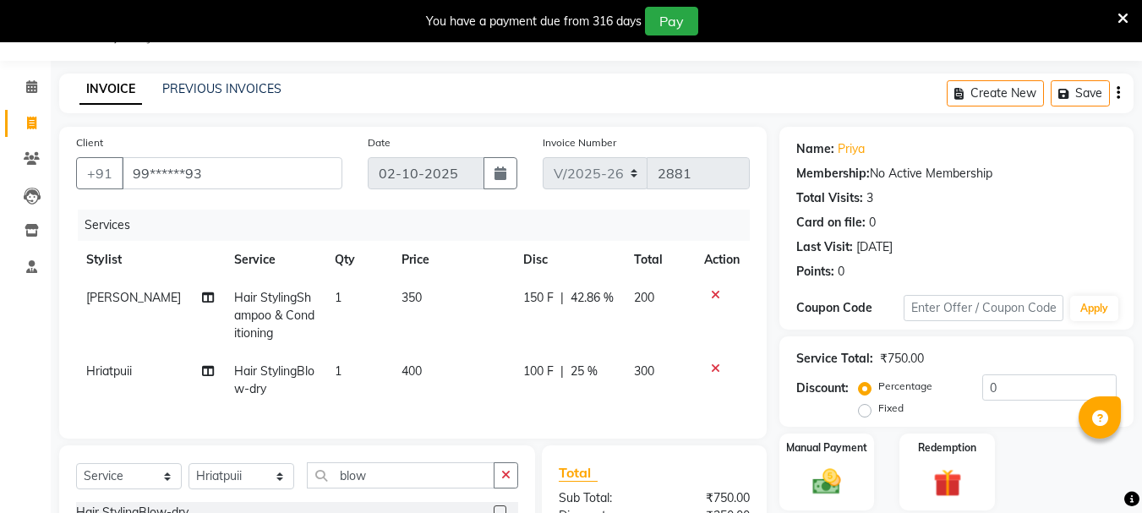
click at [581, 379] on td "100 F | 25 %" at bounding box center [568, 380] width 111 height 56
select select "64242"
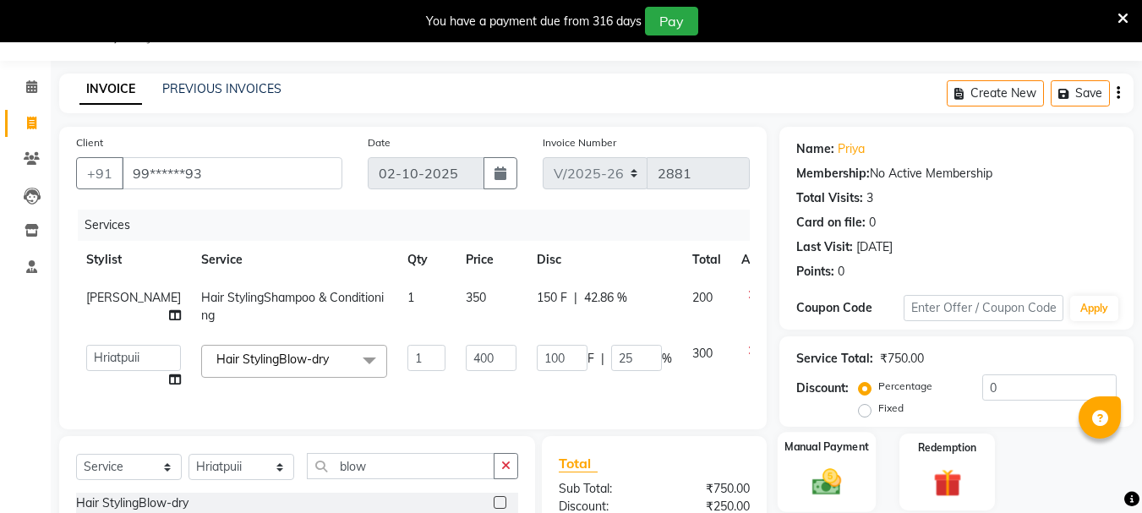
click at [818, 471] on img at bounding box center [826, 482] width 47 height 34
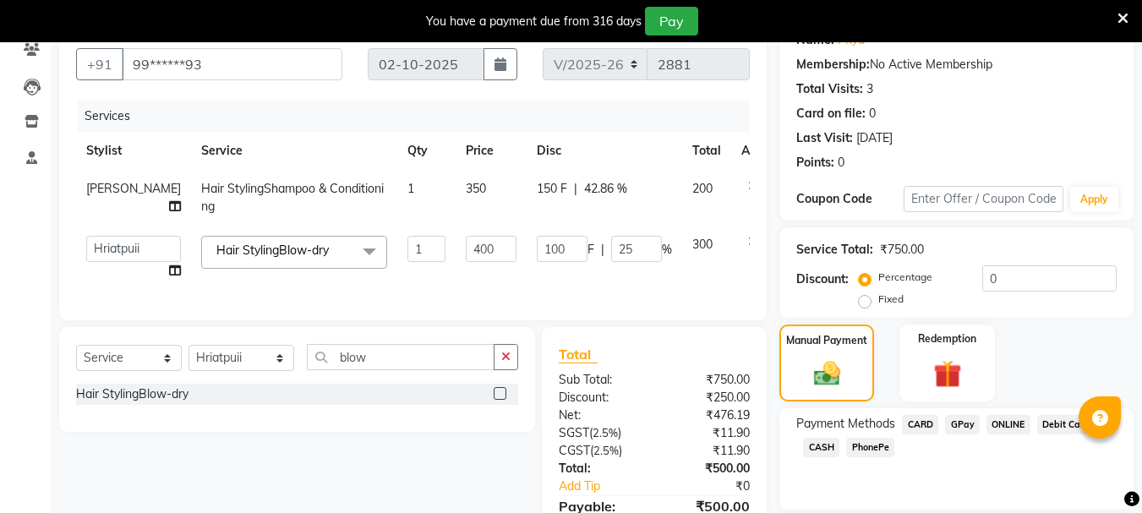
scroll to position [252, 0]
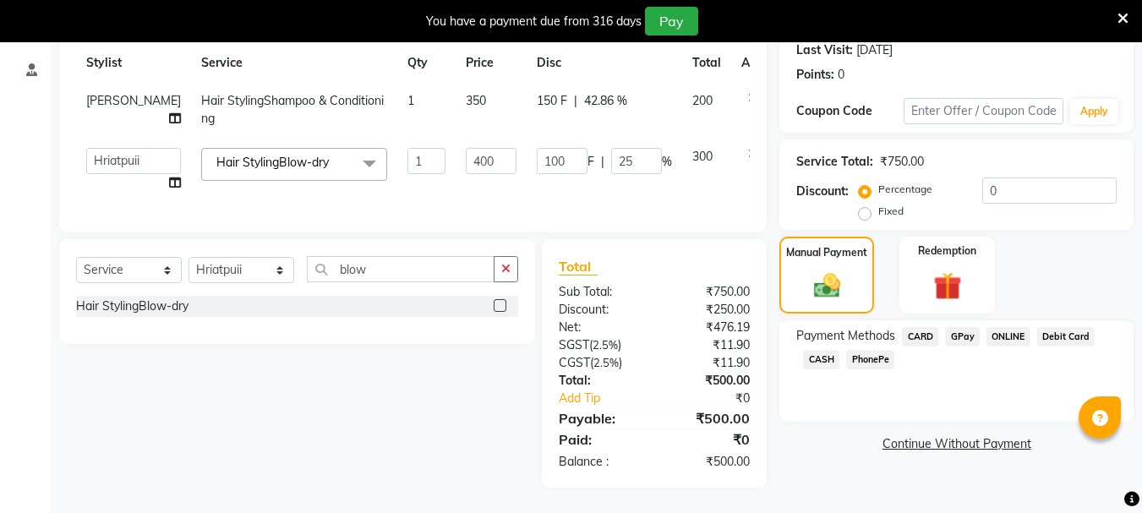
click at [958, 327] on span "GPay" at bounding box center [962, 336] width 35 height 19
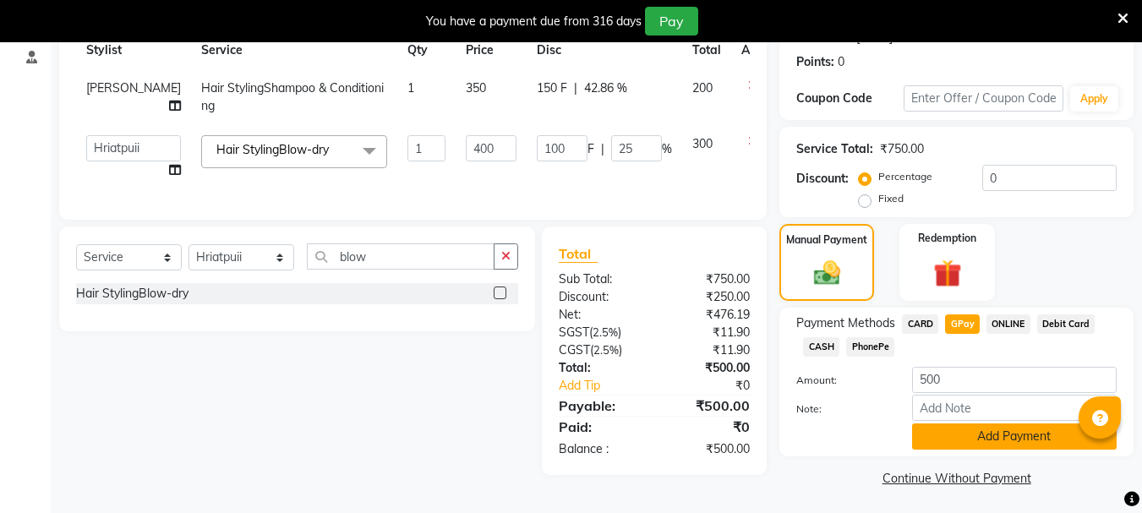
click at [975, 430] on button "Add Payment" at bounding box center [1014, 436] width 205 height 26
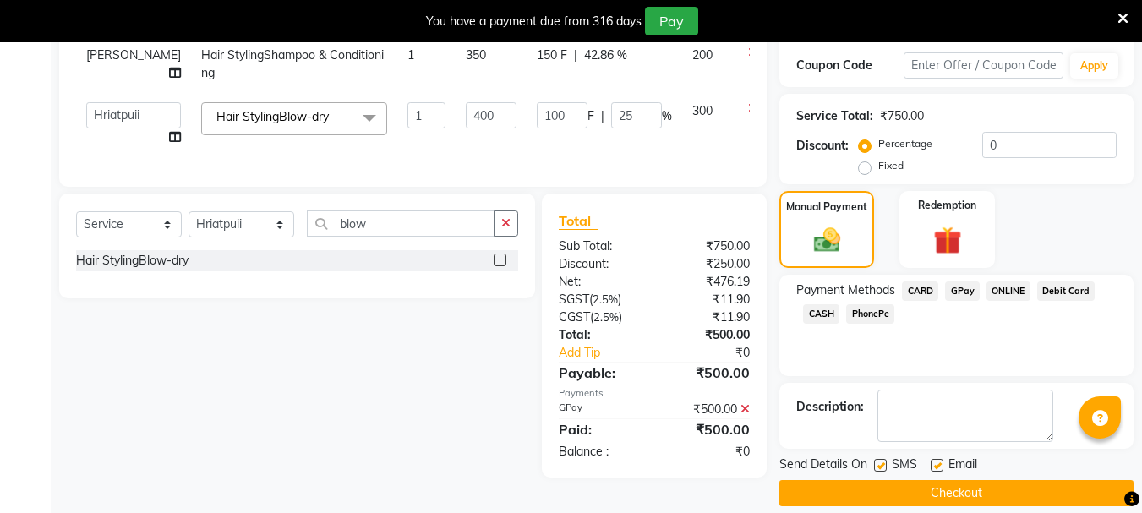
scroll to position [303, 0]
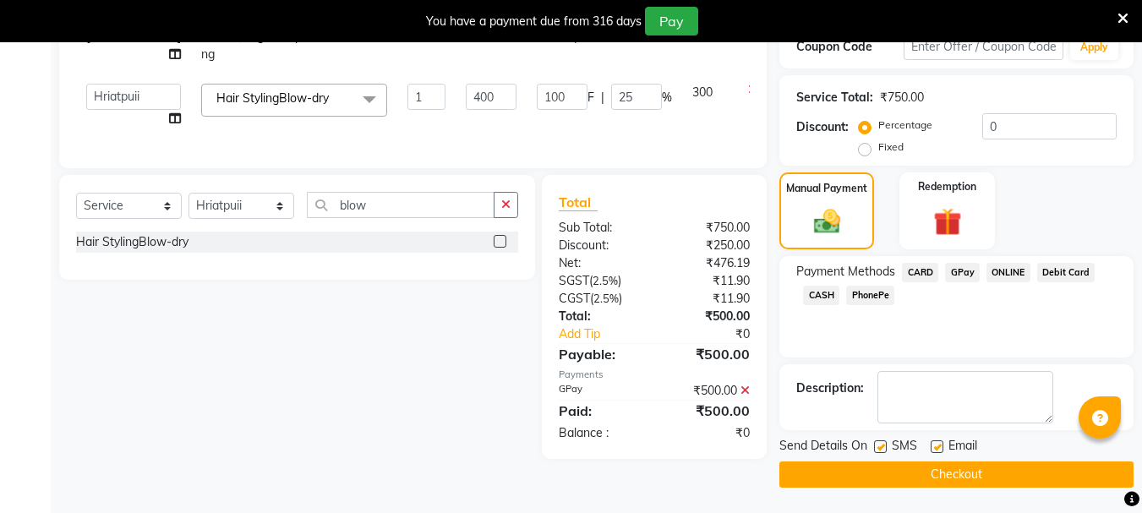
click at [970, 463] on button "Checkout" at bounding box center [956, 474] width 354 height 26
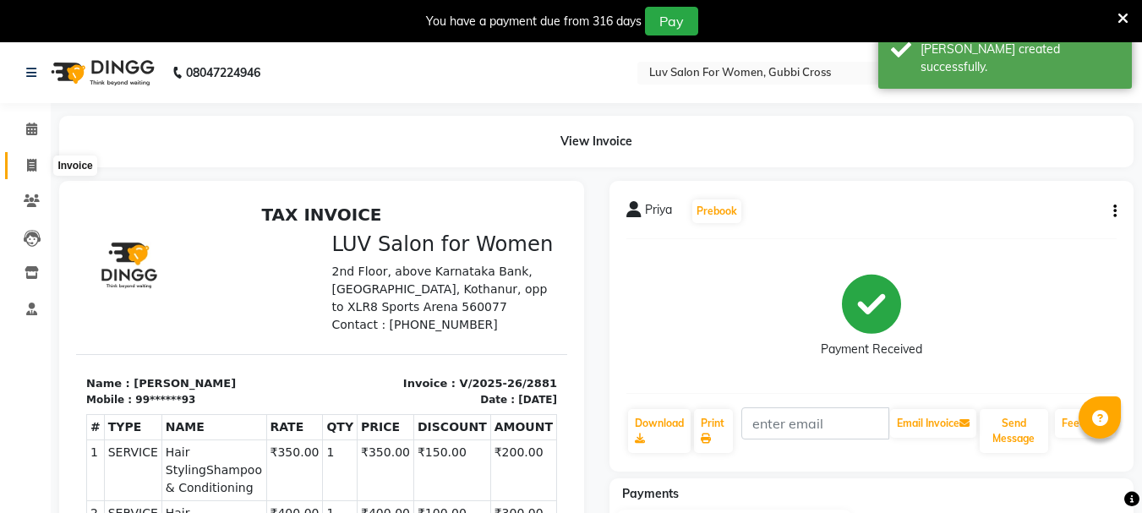
click at [30, 171] on icon at bounding box center [31, 165] width 9 height 13
select select "7221"
select select "service"
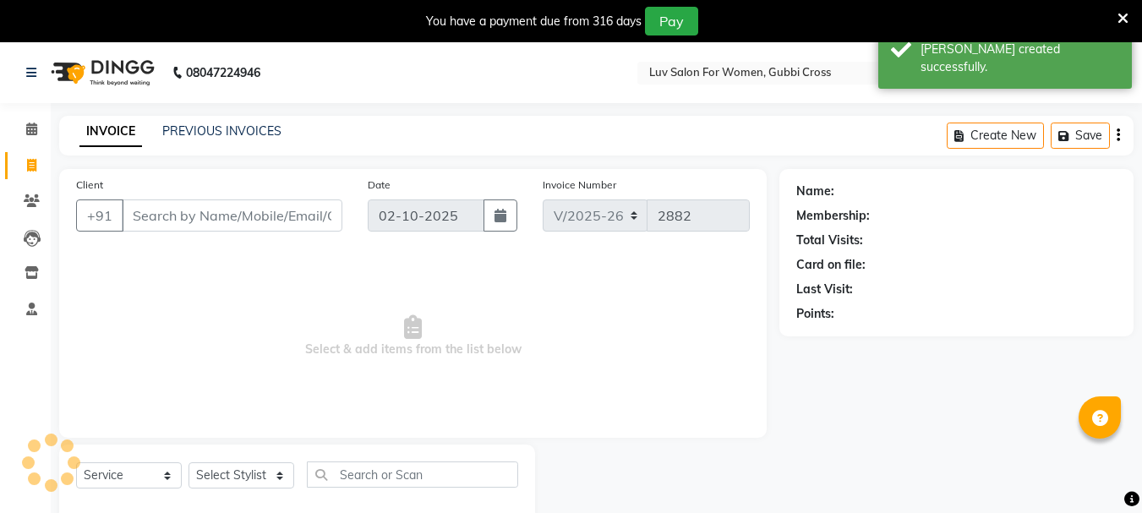
scroll to position [42, 0]
